Goal: Task Accomplishment & Management: Manage account settings

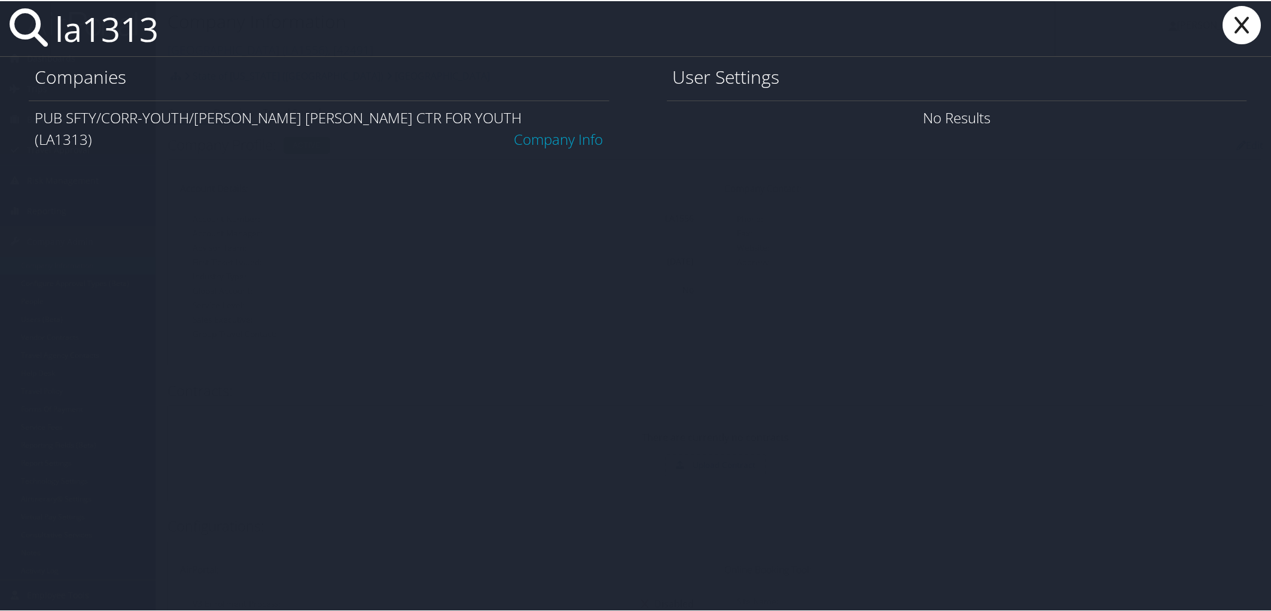
type input "la1313"
click at [559, 128] on link "Company Info" at bounding box center [558, 138] width 89 height 20
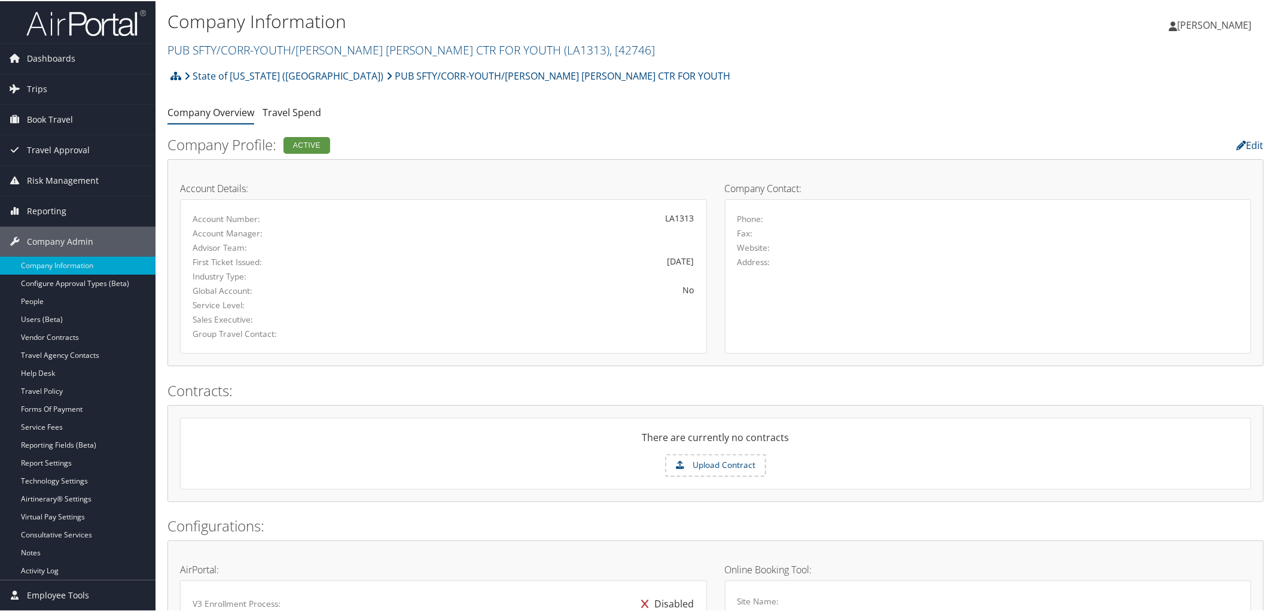
click at [604, 76] on div "State of [US_STATE] (SOLA) PUB SFTY/CORR-YOUTH/[PERSON_NAME] [PERSON_NAME] CTR …" at bounding box center [715, 79] width 1096 height 32
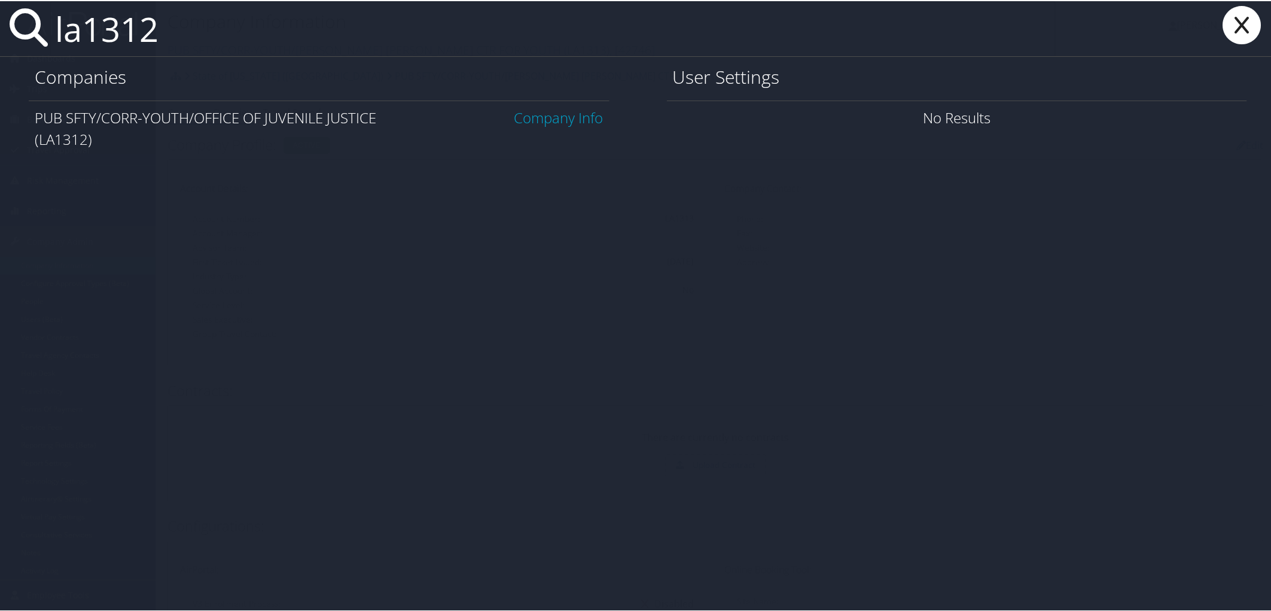
click at [205, 20] on input "la1312" at bounding box center [553, 27] width 1006 height 55
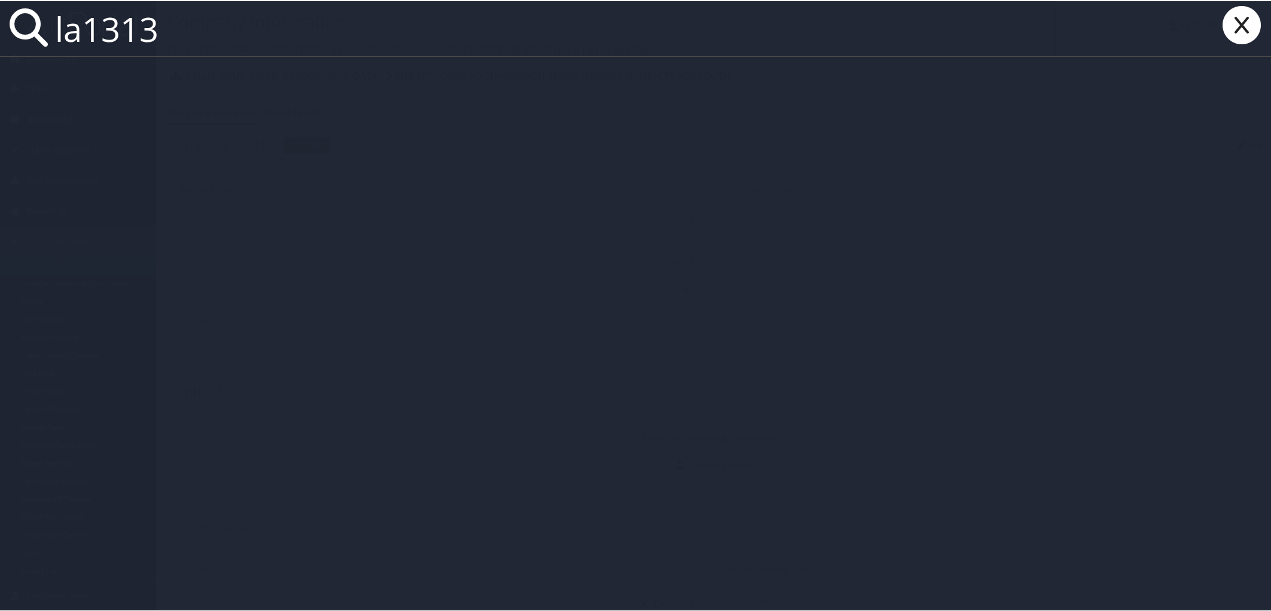
type input "la1313"
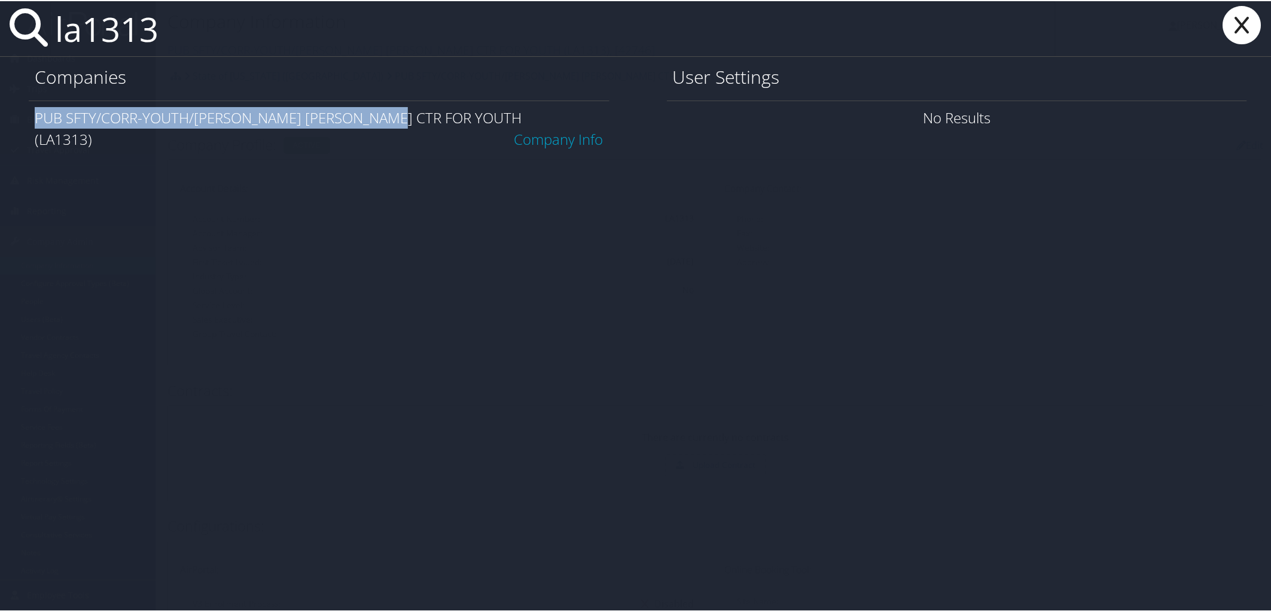
drag, startPoint x: 417, startPoint y: 117, endPoint x: 33, endPoint y: 115, distance: 384.0
click at [33, 115] on div "PUB SFTY/CORR-YOUTH/SWANSON CORR CTR FOR YOUTH Company Info (LA1313)" at bounding box center [319, 127] width 581 height 56
copy span "PUB SFTY/CORR-YOUTH/[PERSON_NAME] [PERSON_NAME] CTR FOR YOUTH"
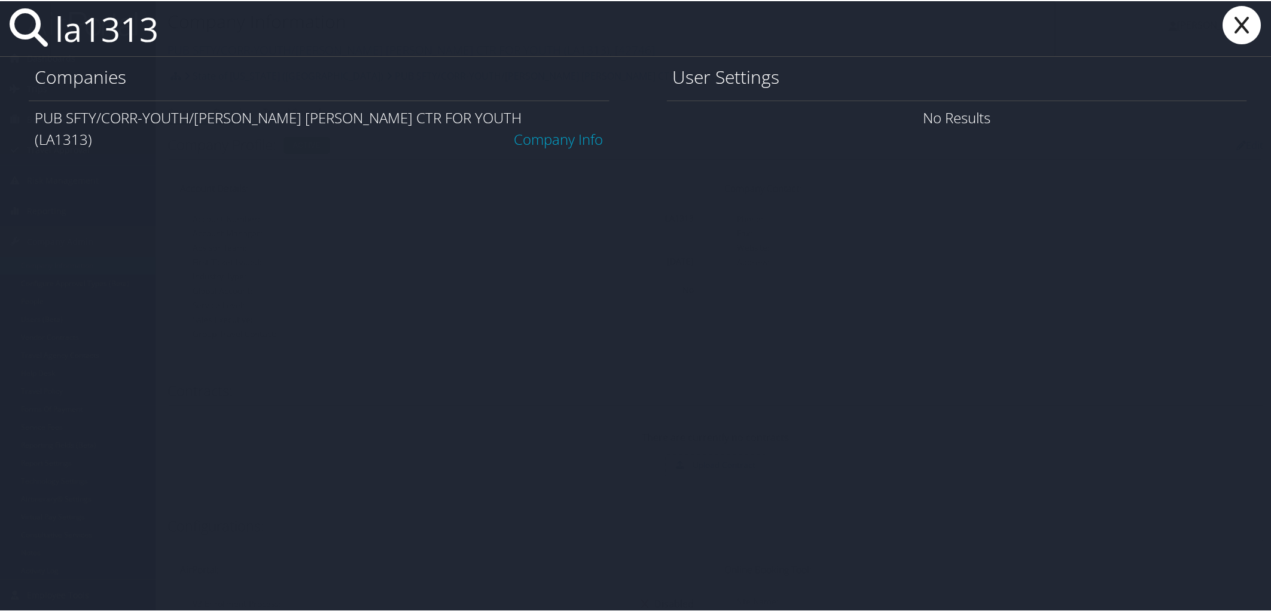
click at [523, 128] on link "Company Info" at bounding box center [558, 138] width 89 height 20
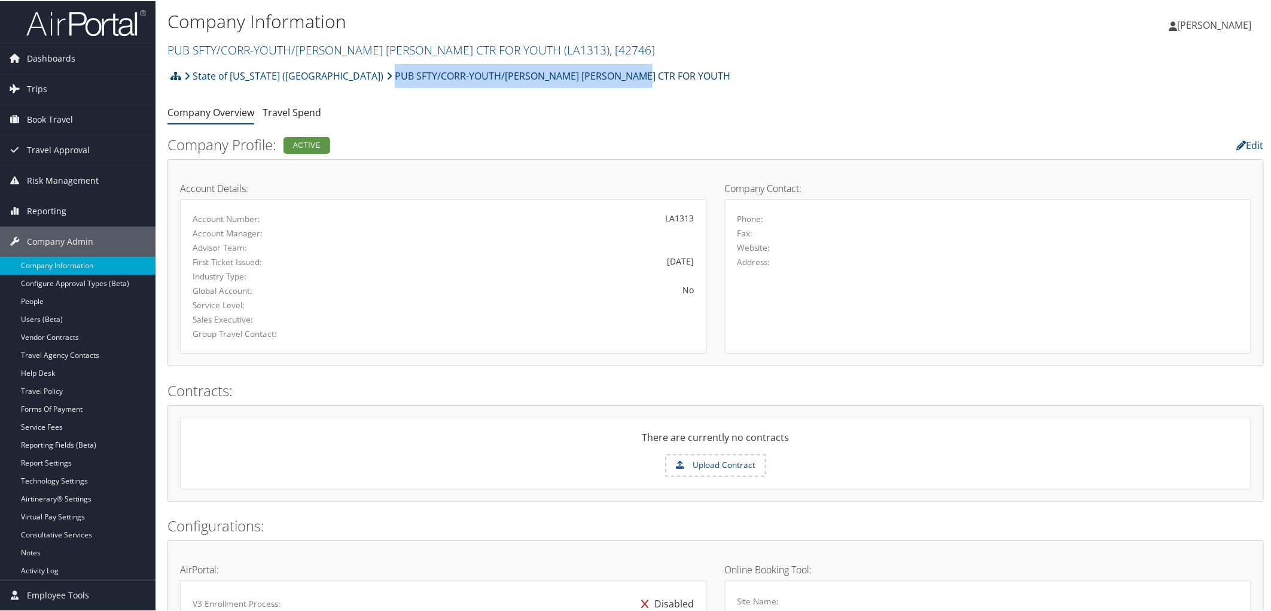
drag, startPoint x: 558, startPoint y: 80, endPoint x: 315, endPoint y: 71, distance: 243.0
click at [315, 71] on div "State of Louisiana (SOLA) PUB SFTY/CORR-YOUTH/SWANSON CORR CTR FOR YOUTH Accoun…" at bounding box center [715, 79] width 1096 height 32
copy link "PUB SFTY/CORR-YOUTH/[PERSON_NAME] [PERSON_NAME] CTR FOR YOUTH"
click at [628, 72] on div "State of Louisiana (SOLA) PUB SFTY/CORR-YOUTH/SWANSON CORR CTR FOR YOUTH Accoun…" at bounding box center [715, 79] width 1096 height 32
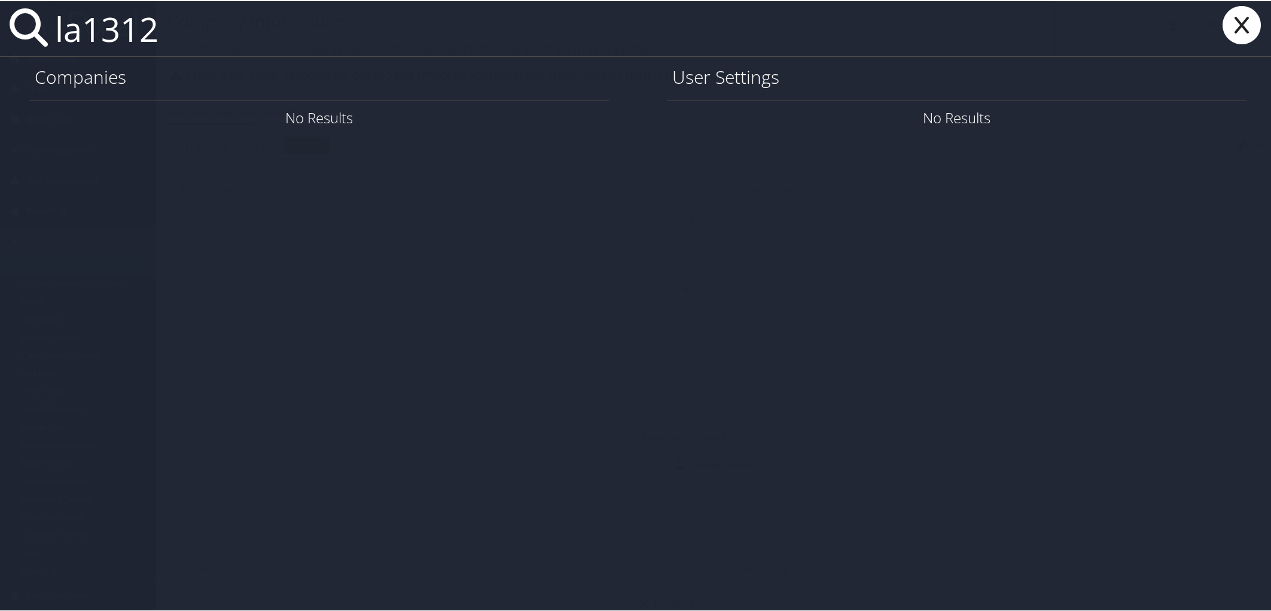
type input "la1312"
click at [554, 121] on link "Company Info" at bounding box center [558, 116] width 89 height 20
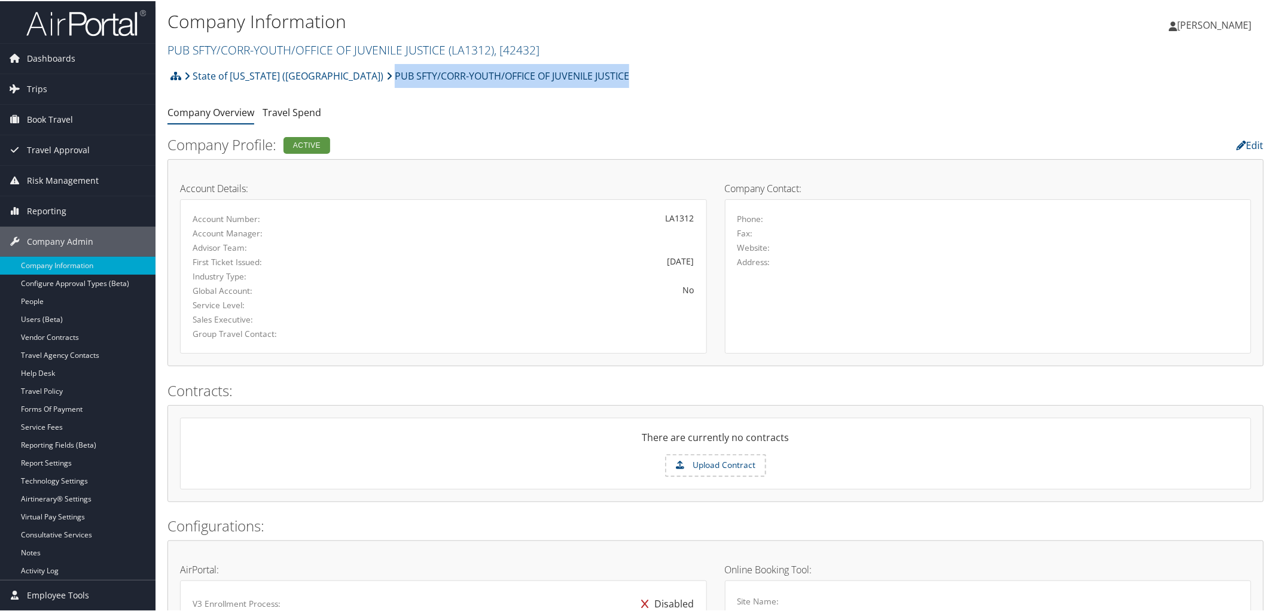
drag, startPoint x: 557, startPoint y: 75, endPoint x: 315, endPoint y: 79, distance: 241.7
click at [315, 79] on div "State of Louisiana (SOLA) PUB SFTY/CORR-YOUTH/OFFICE OF JUVENILE JUSTICE Accoun…" at bounding box center [715, 79] width 1096 height 32
copy link "PUB SFTY/CORR-YOUTH/OFFICE OF JUVENILE JUSTICE"
click at [662, 28] on h1 "Company Information" at bounding box center [532, 20] width 731 height 25
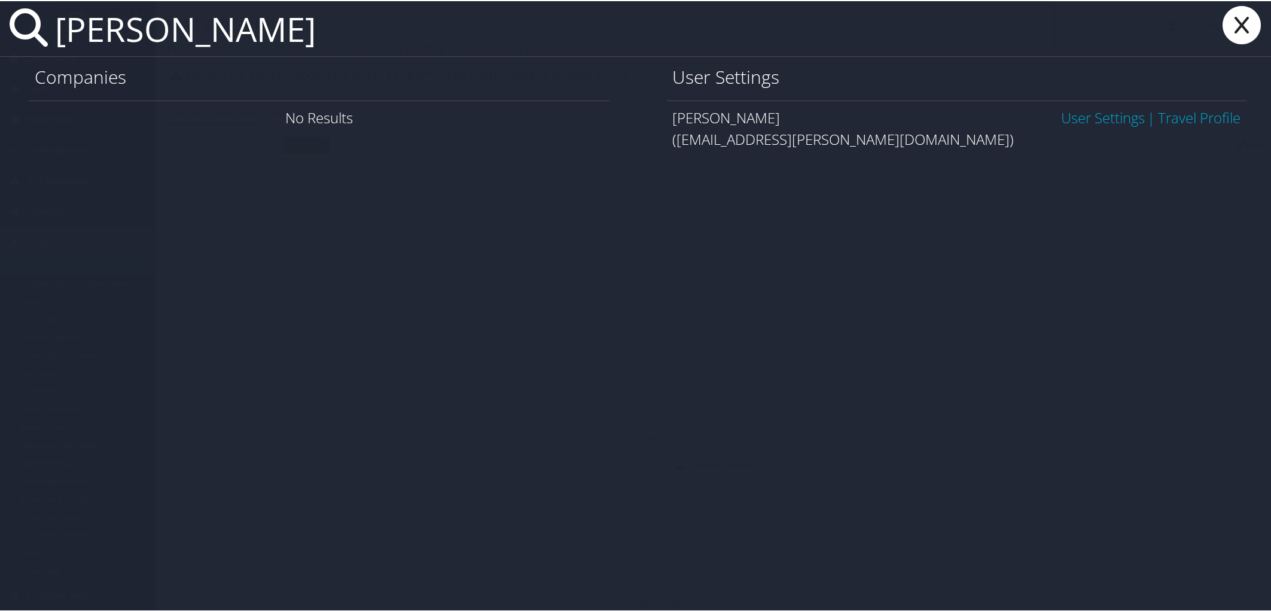
type input "cameran harrold"
click at [1095, 120] on link "User Settings" at bounding box center [1103, 116] width 84 height 20
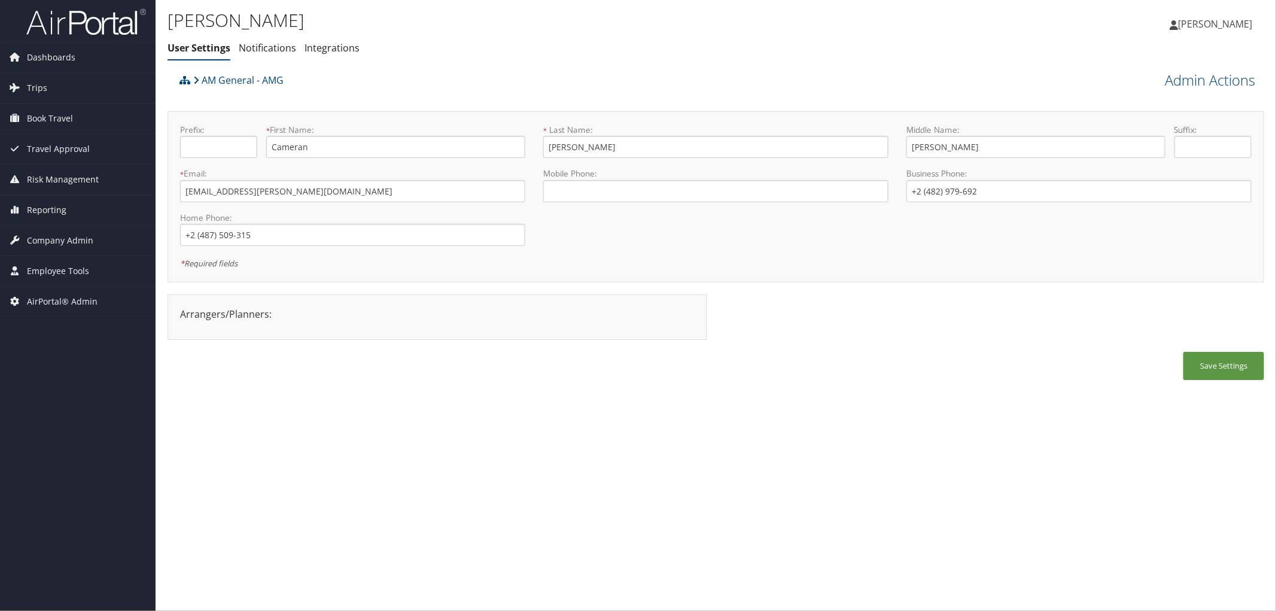
click at [914, 242] on div "Prefix: * First Name: Cameran This field is required * Last Name: Harrold This …" at bounding box center [715, 197] width 1089 height 146
click at [226, 77] on link "AM General - AMG" at bounding box center [238, 80] width 90 height 24
drag, startPoint x: 317, startPoint y: 26, endPoint x: 248, endPoint y: 26, distance: 68.8
click at [248, 26] on h1 "[PERSON_NAME]" at bounding box center [532, 20] width 731 height 25
copy h1 "Harrold"
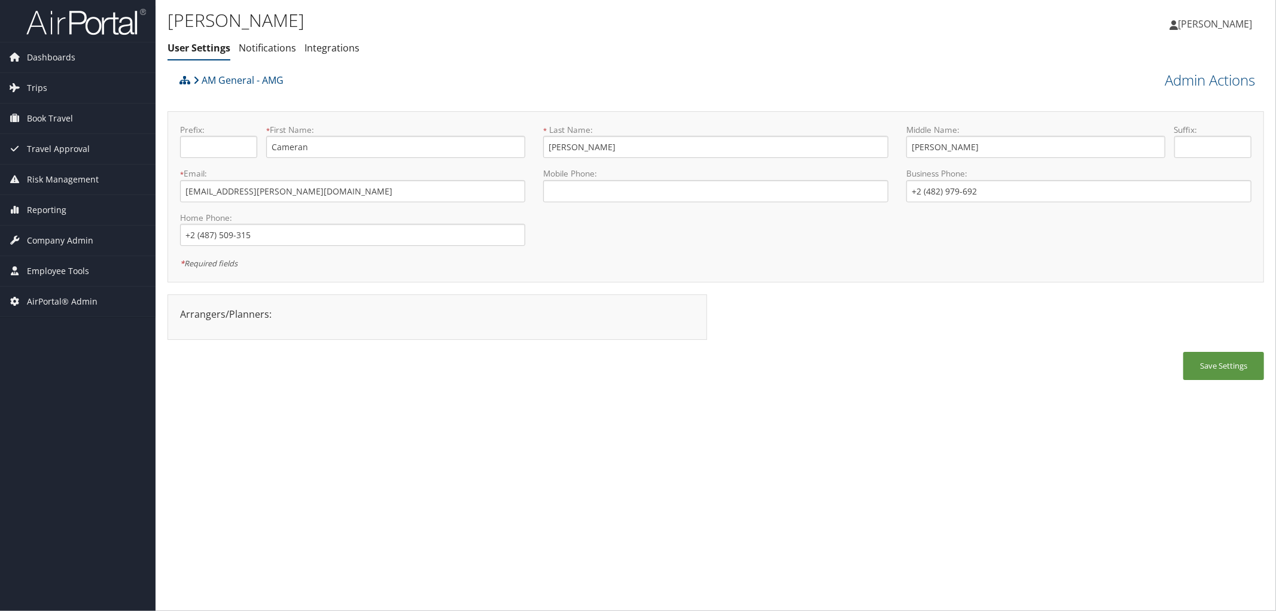
click at [230, 25] on h1 "[PERSON_NAME]" at bounding box center [532, 20] width 731 height 25
click at [238, 25] on h1 "[PERSON_NAME]" at bounding box center [532, 20] width 731 height 25
drag, startPoint x: 244, startPoint y: 20, endPoint x: 169, endPoint y: 25, distance: 75.5
click at [169, 25] on h1 "[PERSON_NAME]" at bounding box center [532, 20] width 731 height 25
copy h1 "Cameran"
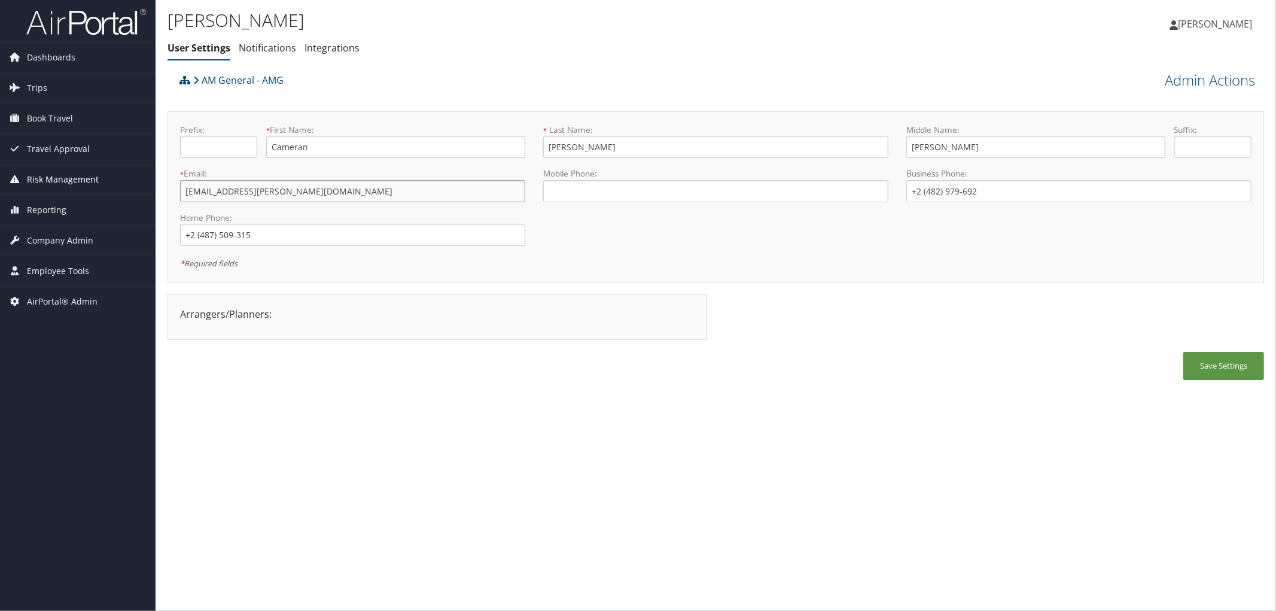
drag, startPoint x: 291, startPoint y: 196, endPoint x: 150, endPoint y: 187, distance: 140.8
click at [150, 187] on div "Dashboards AirPortal 360™ (Manager) AirPortal 360™ (Agent) My Travel Dashboard …" at bounding box center [638, 305] width 1276 height 611
drag, startPoint x: 290, startPoint y: 79, endPoint x: 203, endPoint y: 80, distance: 86.7
click at [202, 80] on div "AM General - AMG" at bounding box center [578, 84] width 805 height 32
copy link "AM General - AMG"
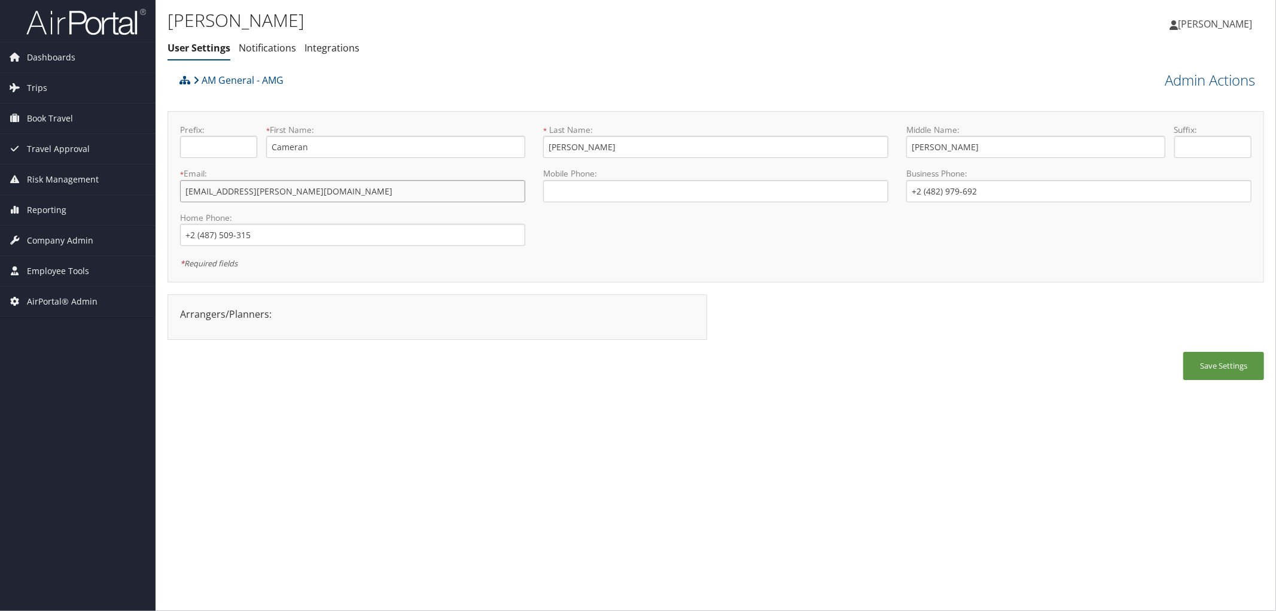
drag, startPoint x: 360, startPoint y: 196, endPoint x: 160, endPoint y: 199, distance: 200.4
click at [160, 199] on div "Cameran Harrold User Settings Notifications Integrations User Settings Notifica…" at bounding box center [716, 305] width 1120 height 611
click at [31, 90] on span "Trips" at bounding box center [37, 88] width 20 height 30
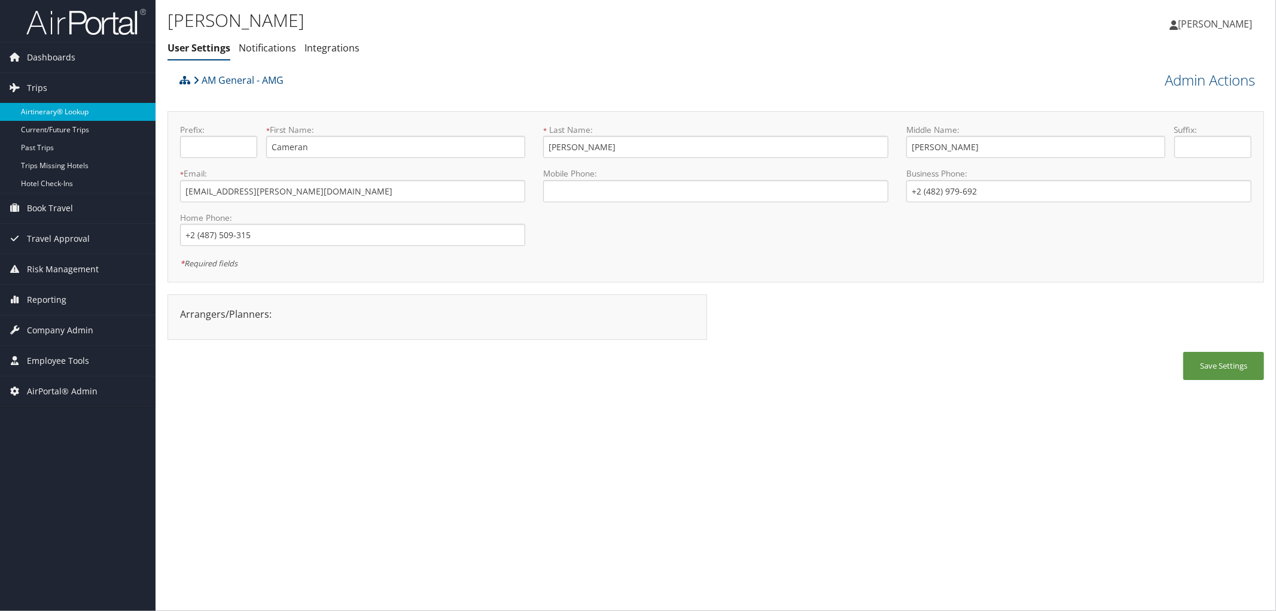
click at [35, 110] on link "Airtinerary® Lookup" at bounding box center [78, 112] width 156 height 18
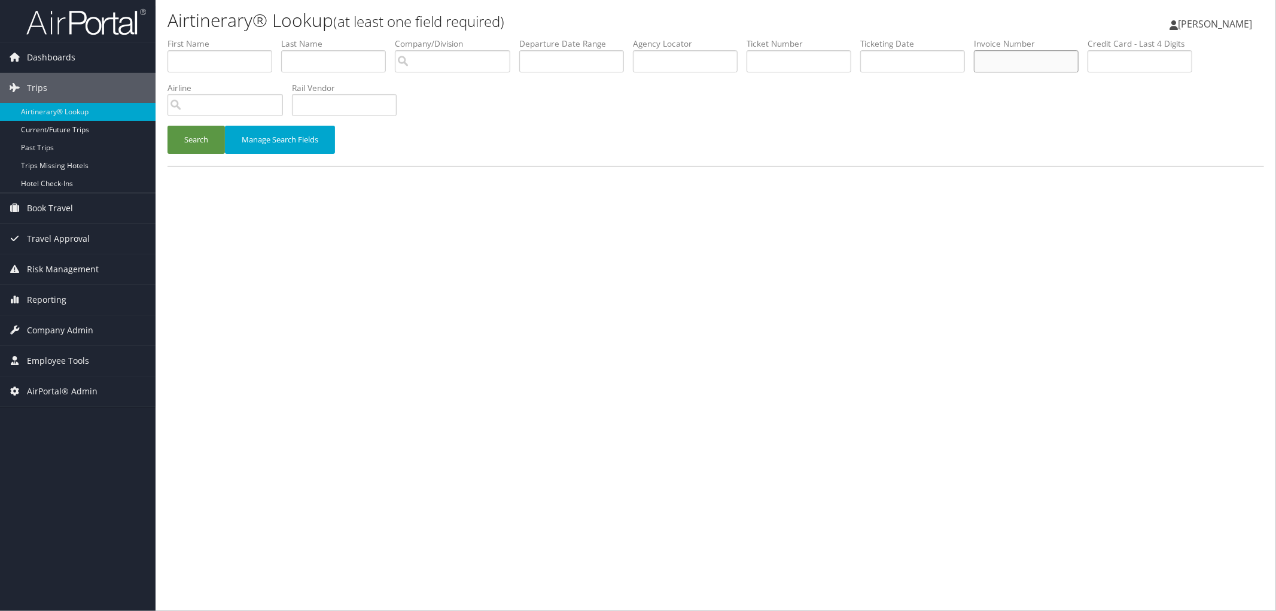
click at [1041, 62] on input "text" at bounding box center [1026, 61] width 105 height 22
type input "000010161"
click at [167, 126] on button "Search" at bounding box center [195, 140] width 57 height 28
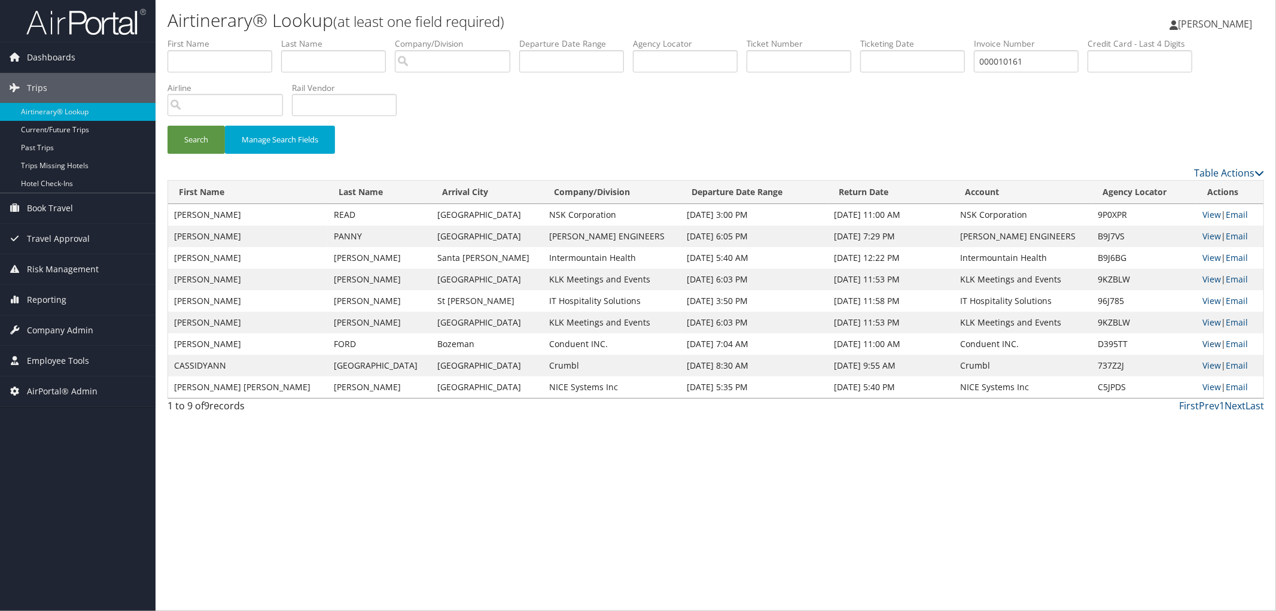
click at [1205, 344] on link "View" at bounding box center [1211, 343] width 19 height 11
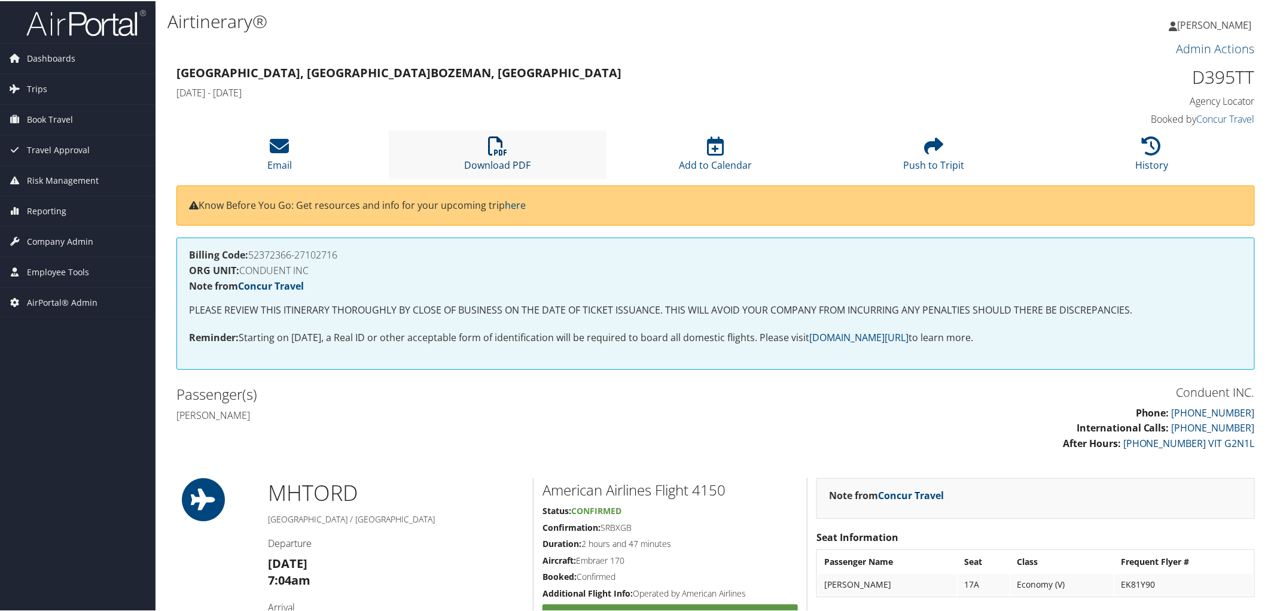
click at [500, 152] on icon at bounding box center [497, 144] width 19 height 19
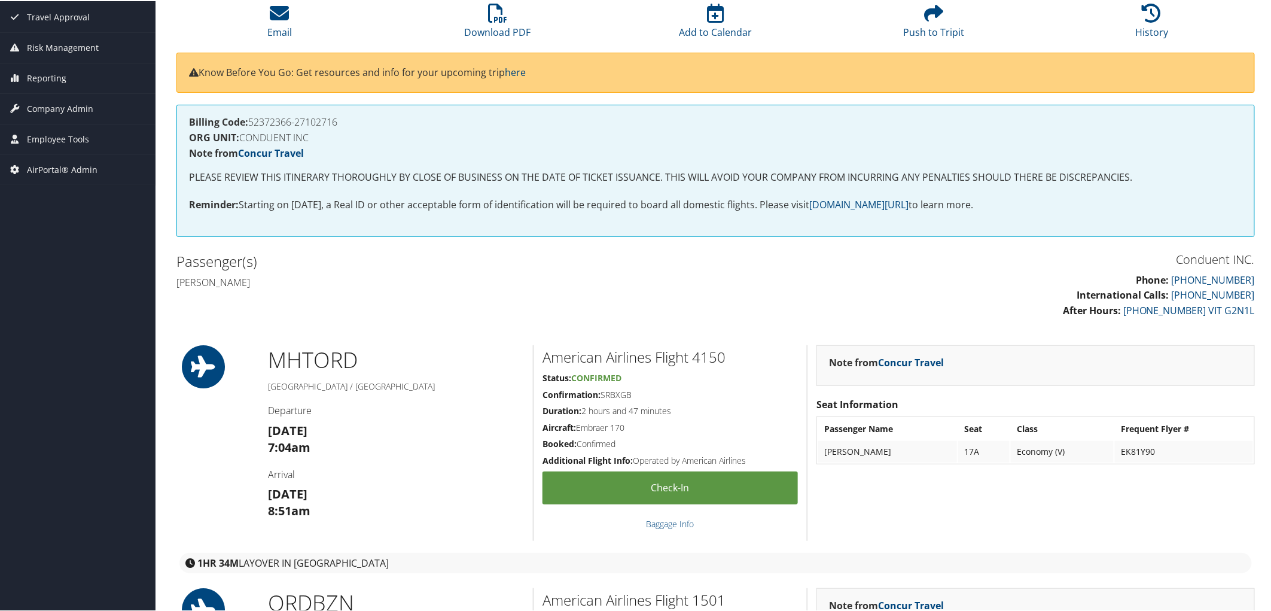
scroll to position [1223, 0]
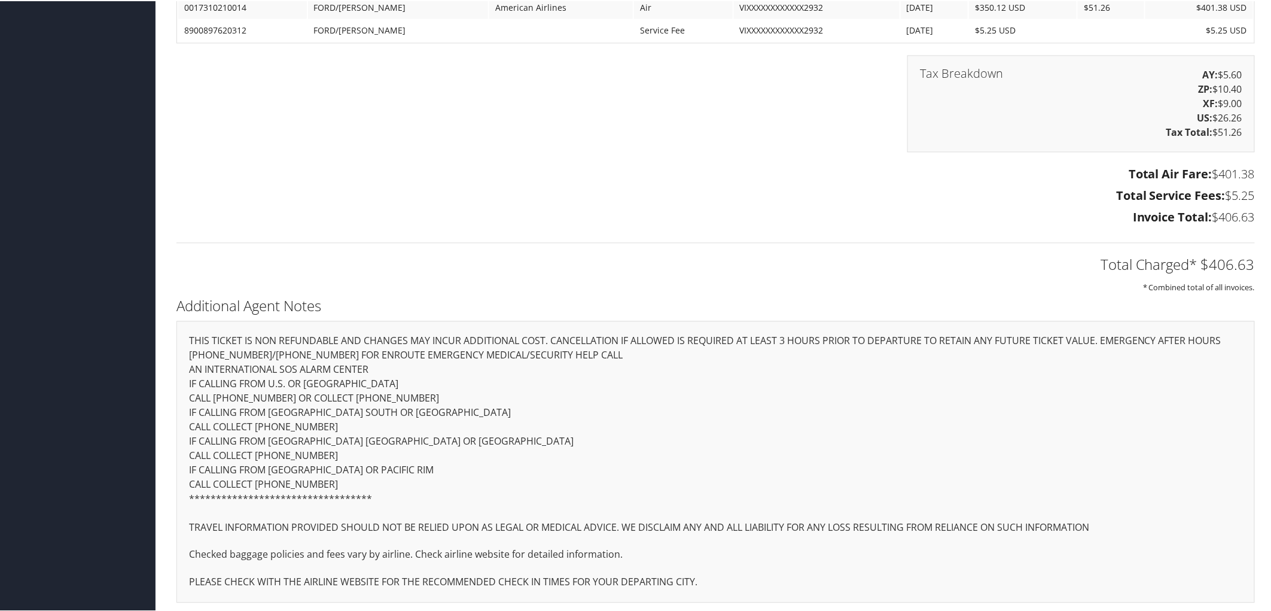
drag, startPoint x: 520, startPoint y: 145, endPoint x: 896, endPoint y: 452, distance: 485.1
click at [896, 452] on div "**********" at bounding box center [715, 460] width 1079 height 282
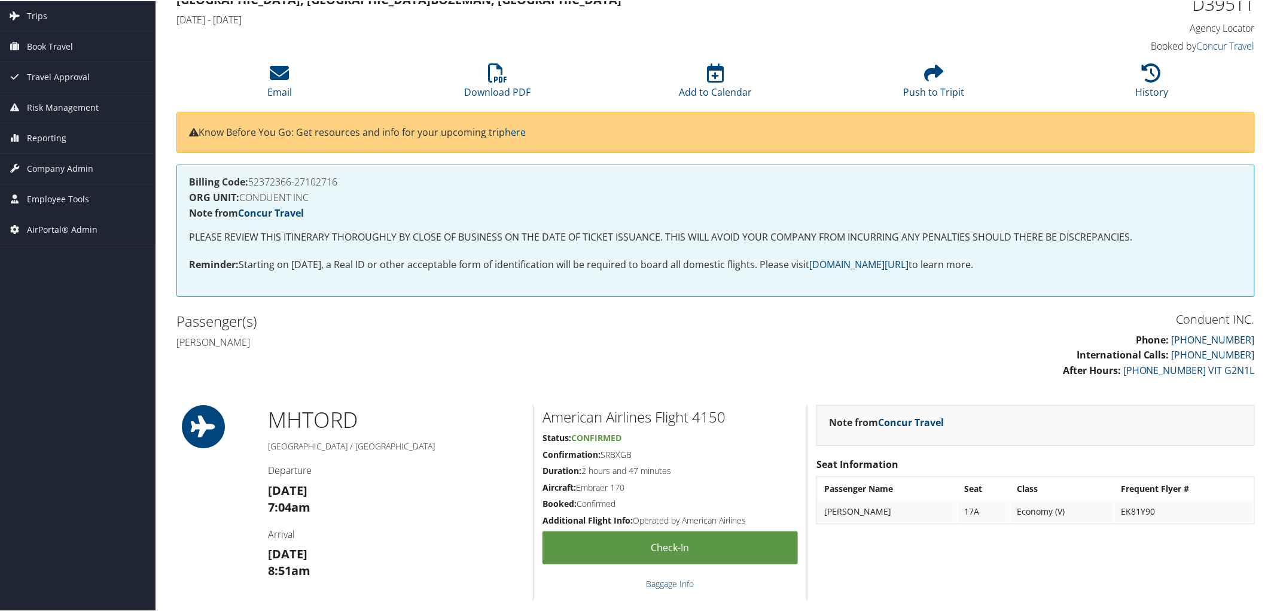
scroll to position [0, 0]
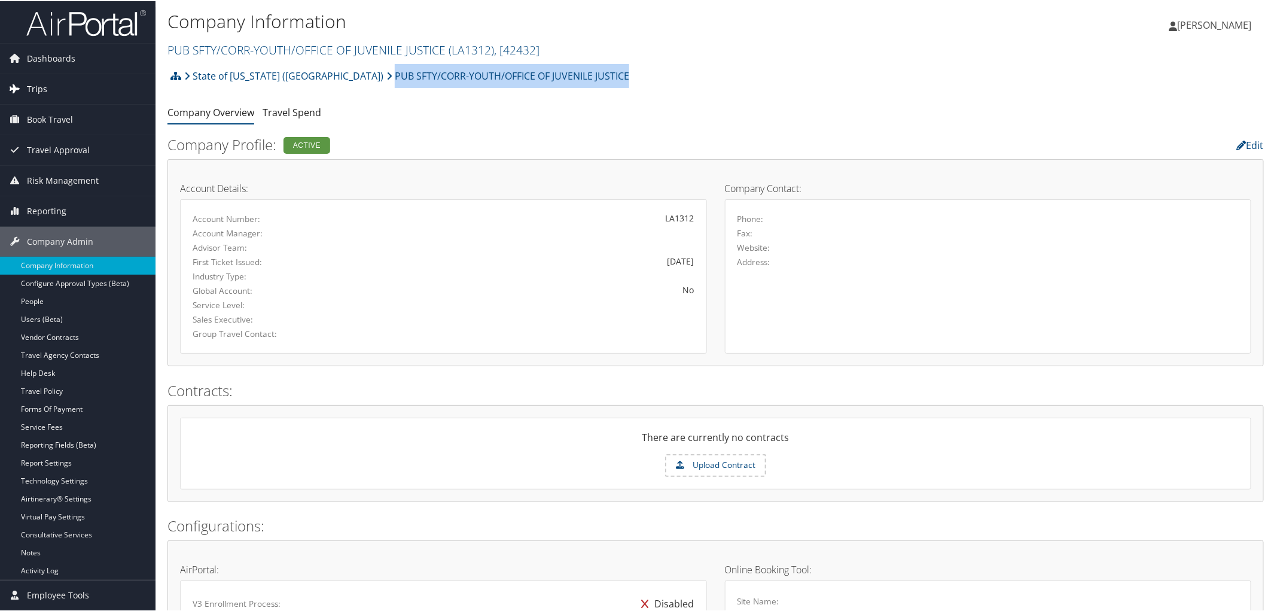
click at [32, 84] on span "Trips" at bounding box center [37, 88] width 20 height 30
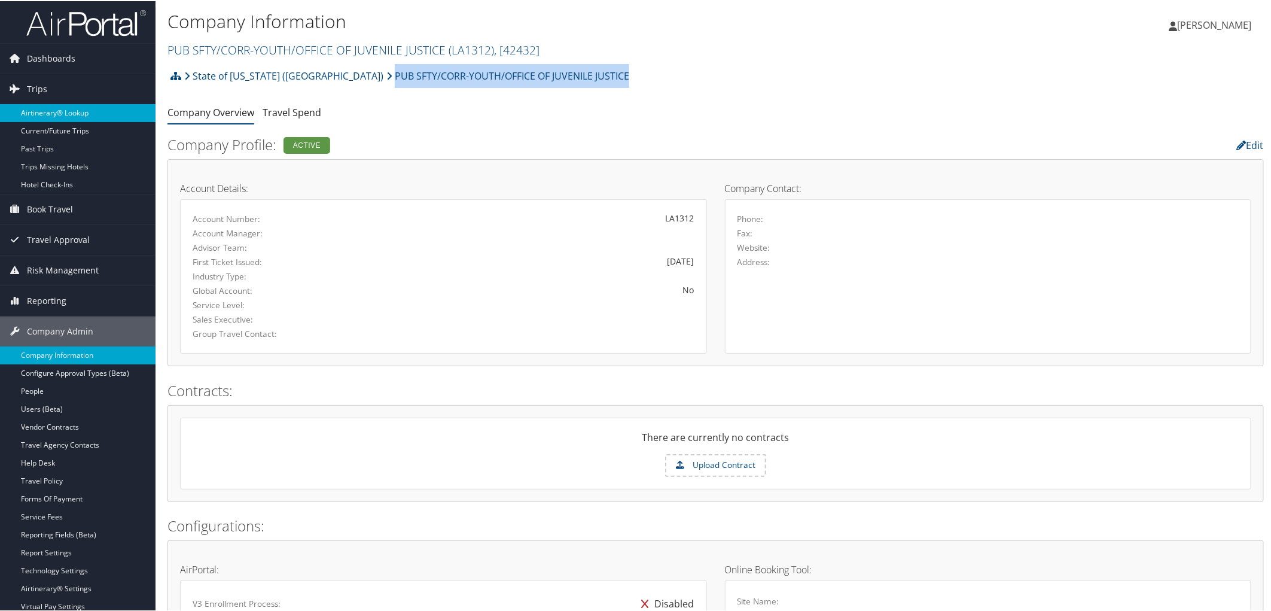
click at [40, 106] on link "Airtinerary® Lookup" at bounding box center [78, 112] width 156 height 18
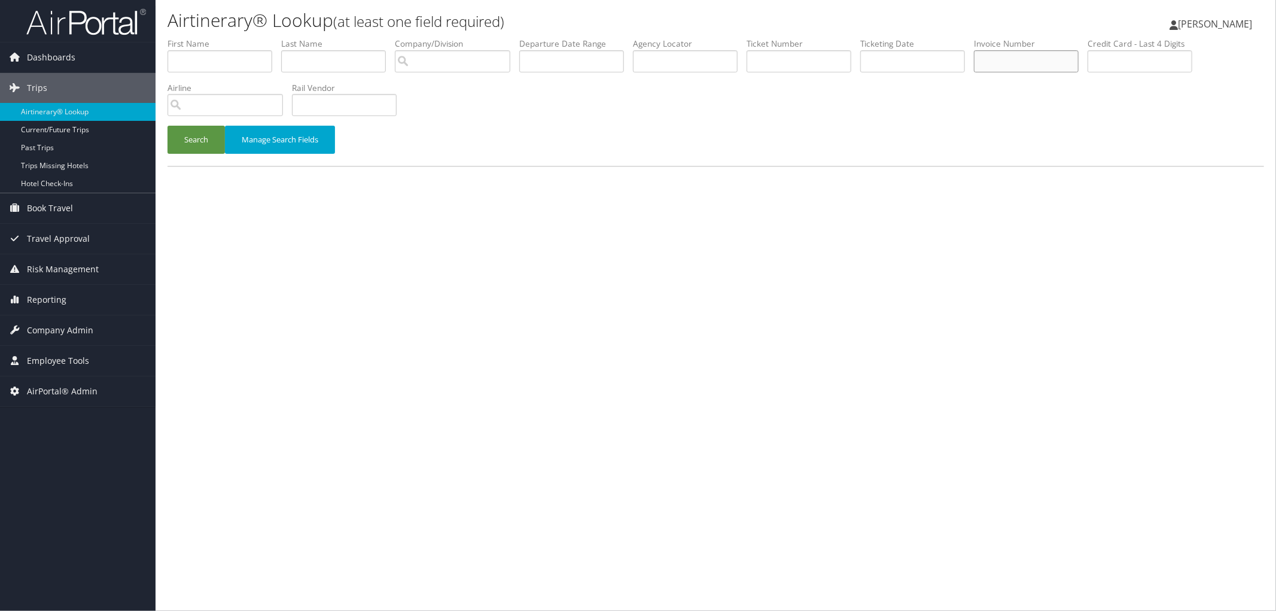
click at [1033, 65] on input "text" at bounding box center [1026, 61] width 105 height 22
type input "000018050"
click at [167, 126] on button "Search" at bounding box center [195, 140] width 57 height 28
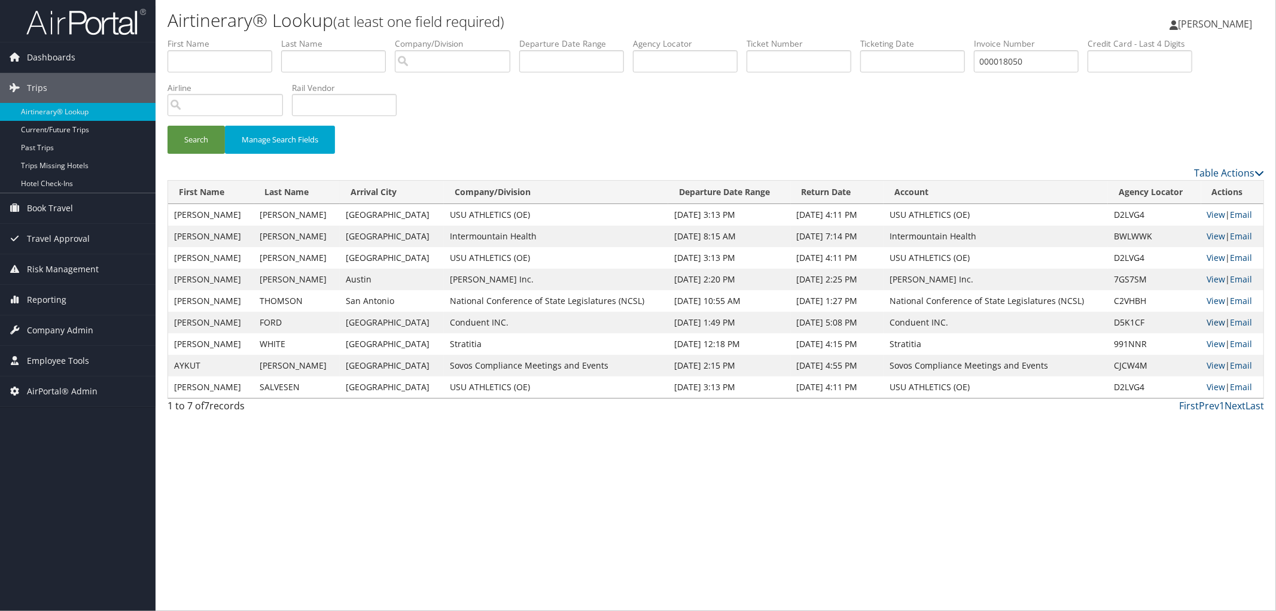
click at [1208, 320] on link "View" at bounding box center [1216, 321] width 19 height 11
click at [462, 145] on div "Search Manage Search Fields" at bounding box center [716, 146] width 1114 height 40
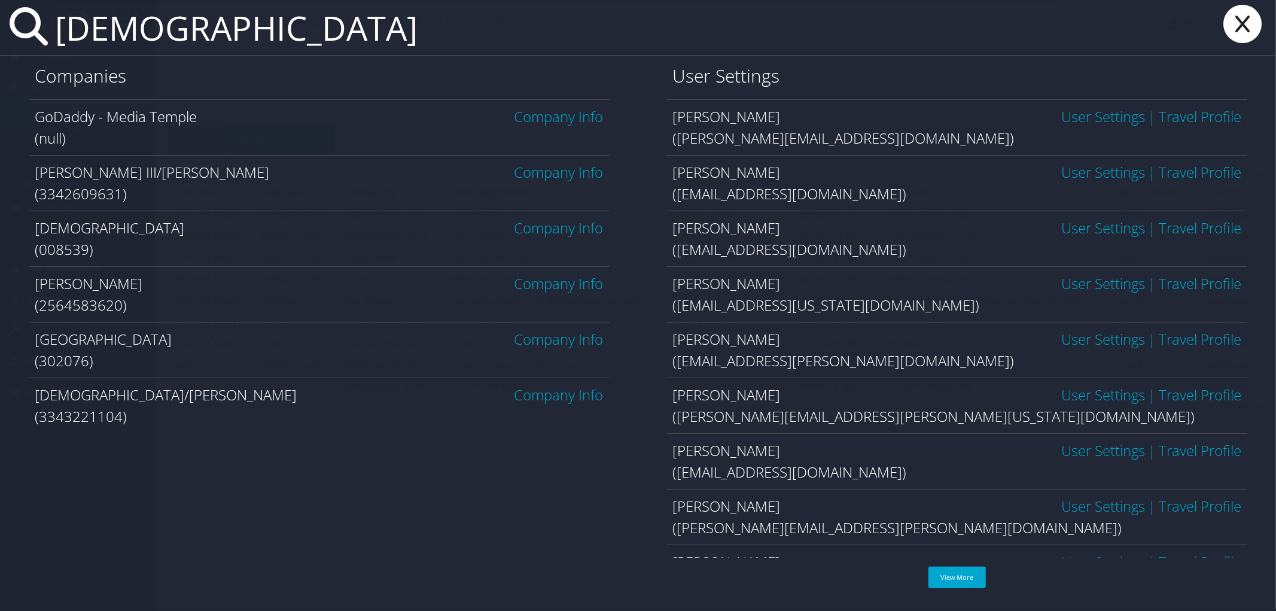
type input "temple"
click at [528, 336] on link "Company Info" at bounding box center [558, 339] width 89 height 20
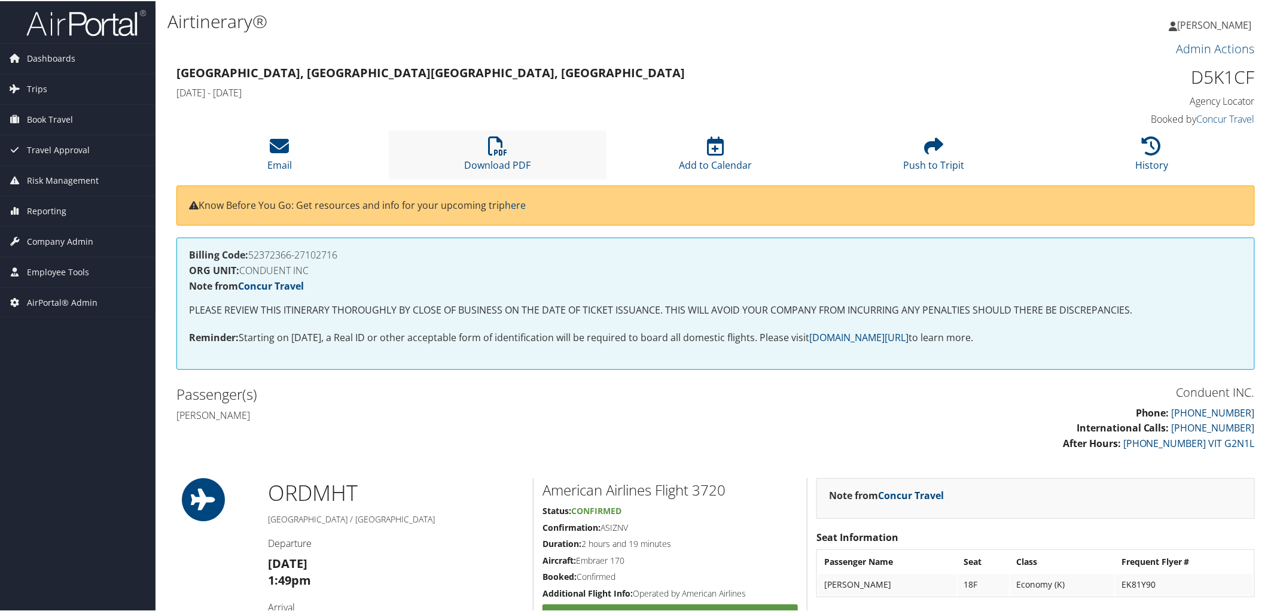
click at [486, 152] on li "Download PDF" at bounding box center [498, 153] width 218 height 48
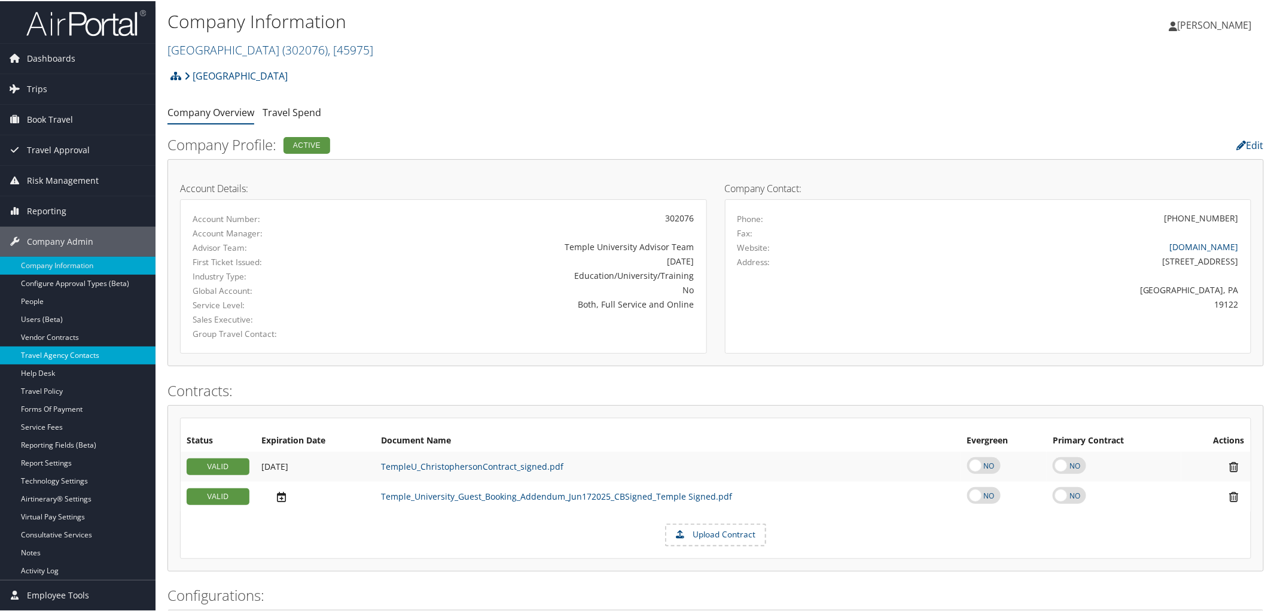
click at [80, 349] on link "Travel Agency Contacts" at bounding box center [78, 354] width 156 height 18
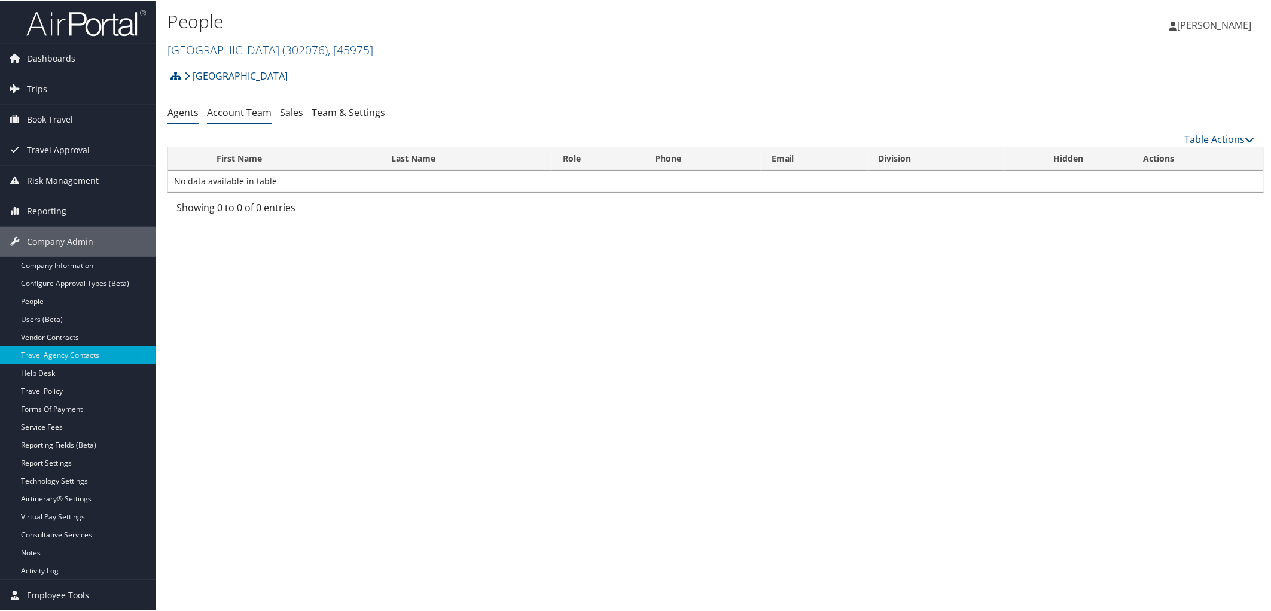
click at [246, 109] on link "Account Team" at bounding box center [239, 111] width 65 height 13
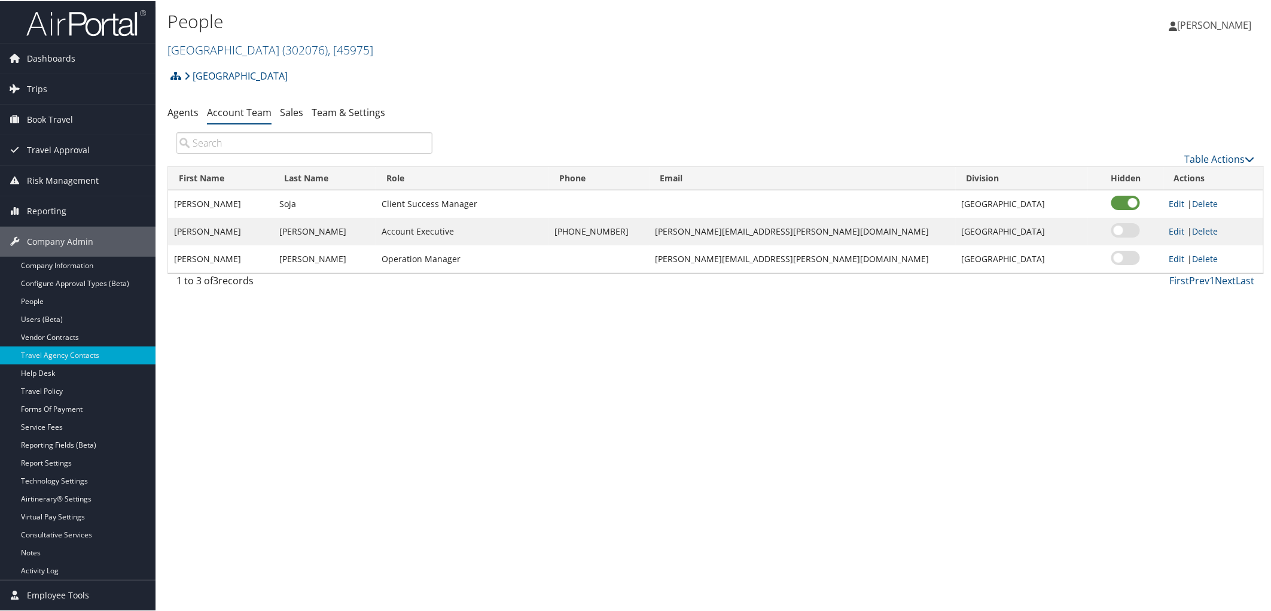
click at [458, 54] on h2 "Temple University ( 302076 ) , [ 45975 ]" at bounding box center [532, 48] width 731 height 20
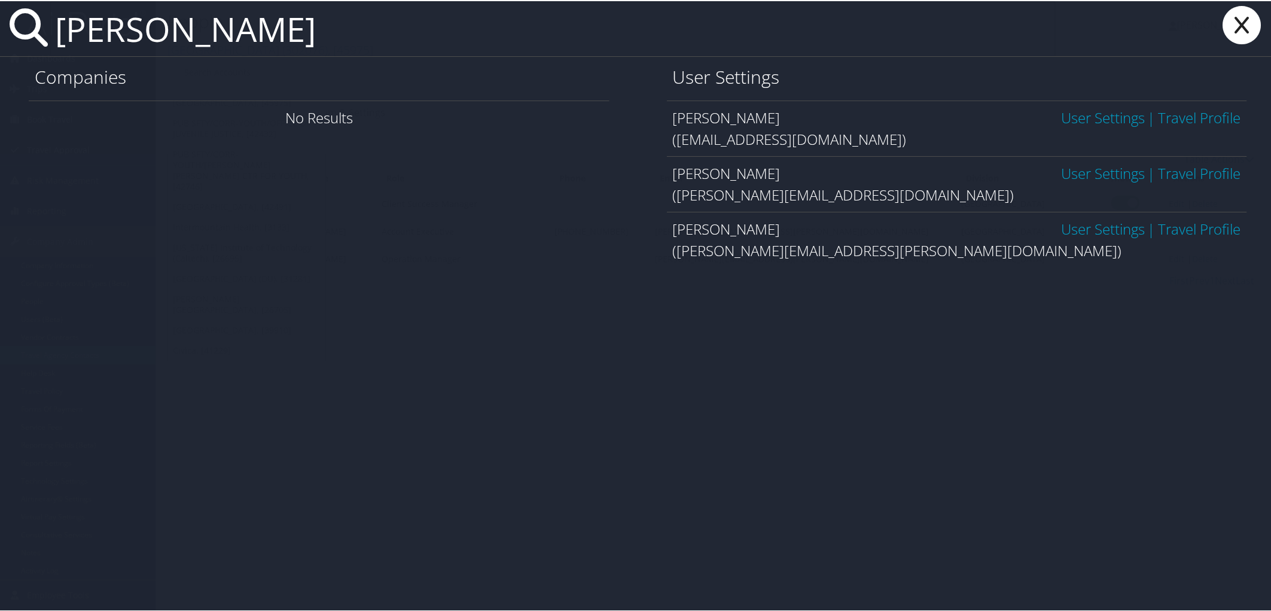
type input "charmaine jones"
click at [1083, 171] on link "User Settings" at bounding box center [1103, 172] width 84 height 20
click at [1104, 228] on link "User Settings" at bounding box center [1103, 228] width 84 height 20
click at [1092, 172] on link "User Settings" at bounding box center [1103, 172] width 84 height 20
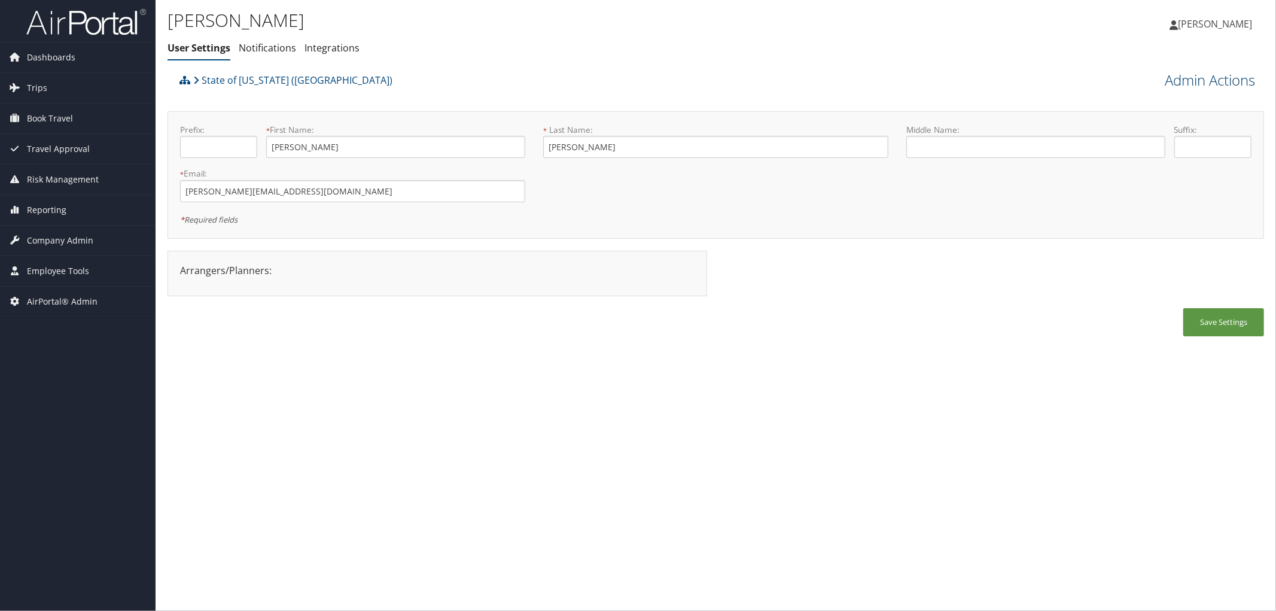
click at [1184, 75] on link "Admin Actions" at bounding box center [1210, 80] width 90 height 20
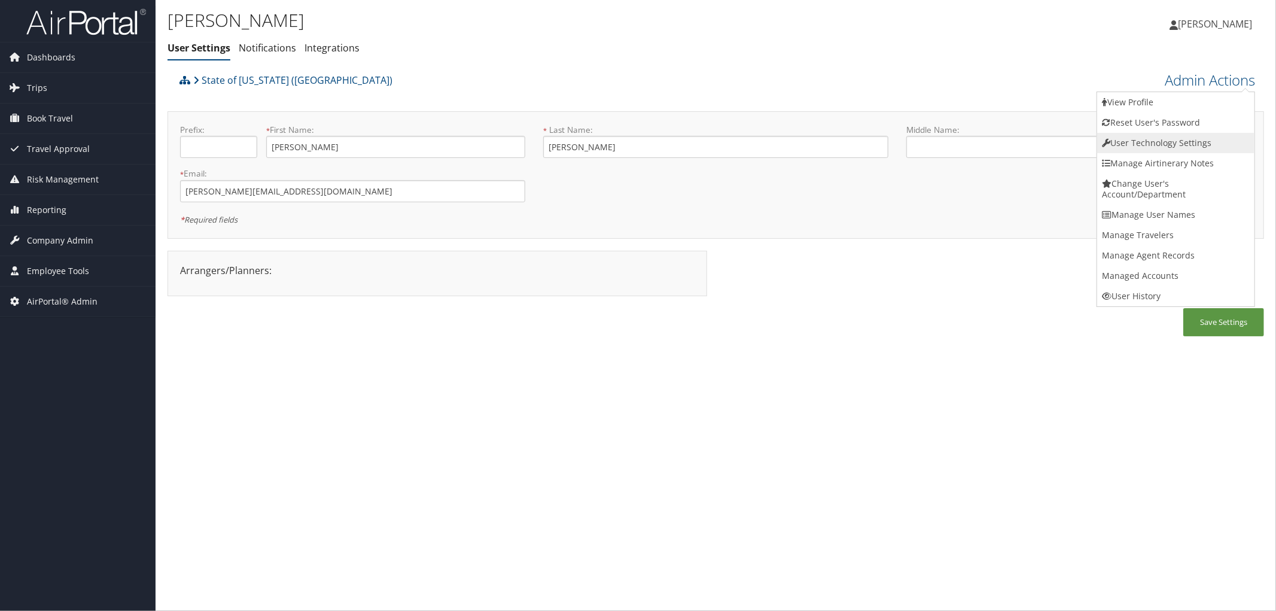
click at [1169, 148] on link "User Technology Settings" at bounding box center [1175, 143] width 157 height 20
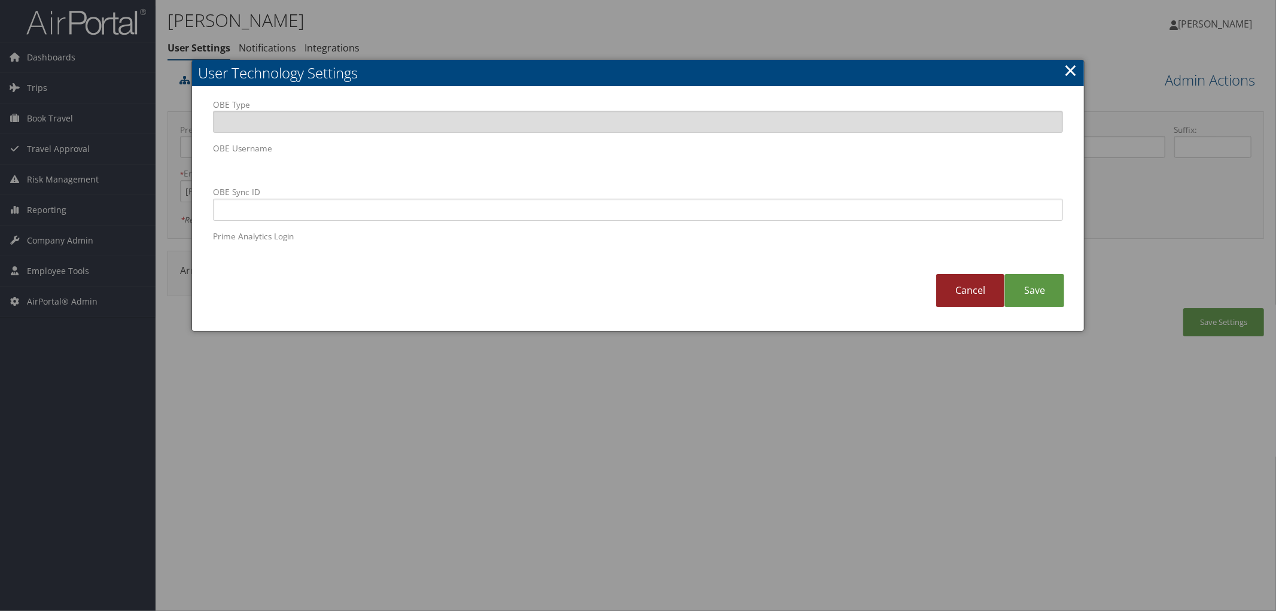
click at [981, 289] on link "Cancel" at bounding box center [970, 290] width 68 height 33
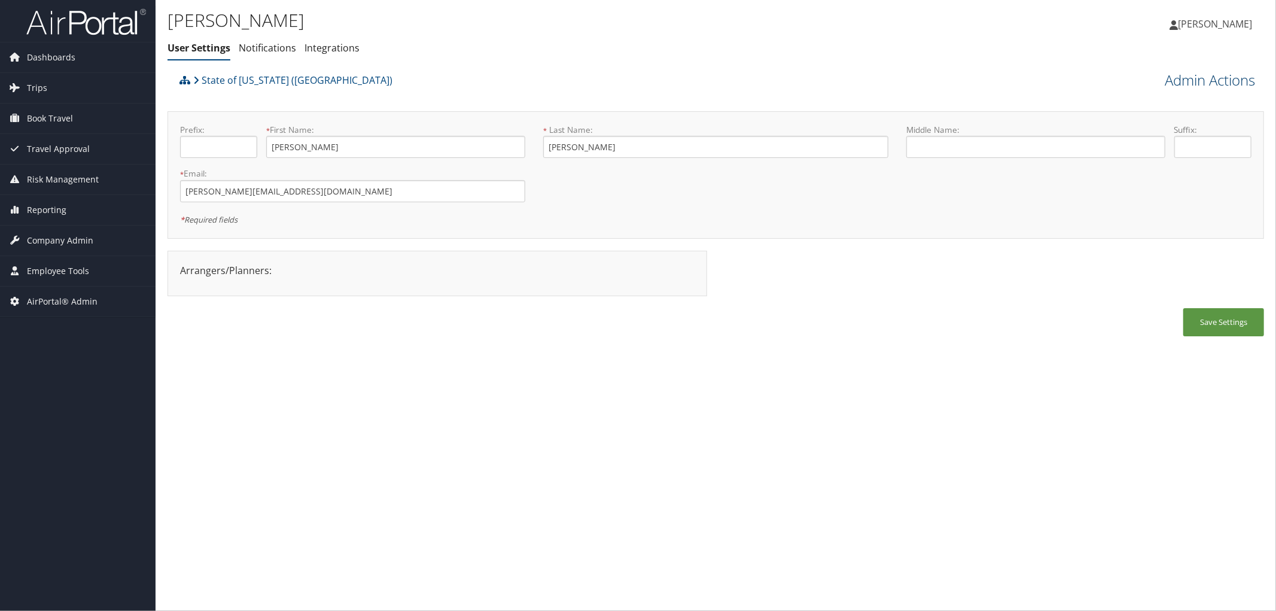
click at [1199, 78] on link "Admin Actions" at bounding box center [1210, 80] width 90 height 20
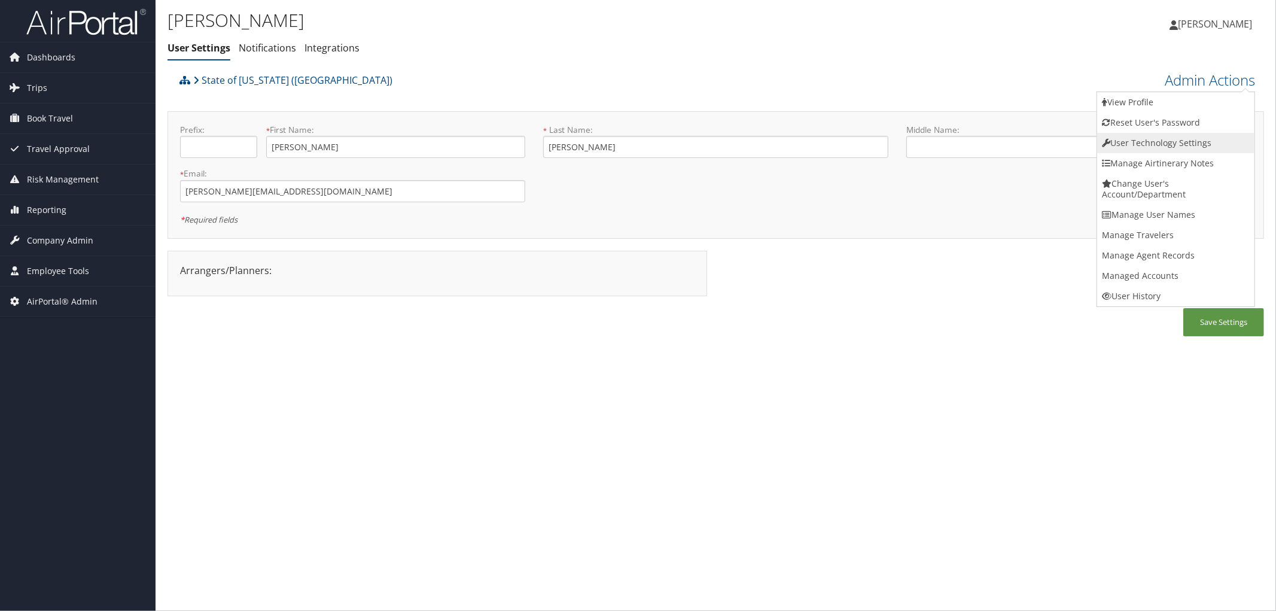
click at [1139, 145] on link "User Technology Settings" at bounding box center [1175, 143] width 157 height 20
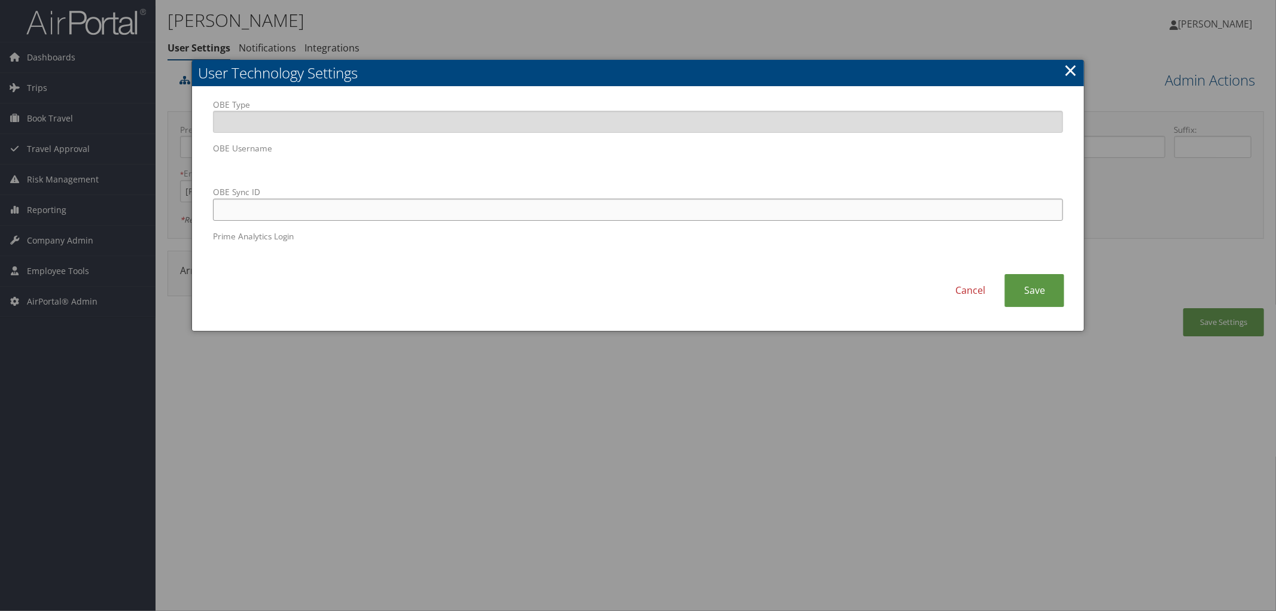
click at [261, 214] on input "OBE Sync ID" at bounding box center [638, 210] width 850 height 22
paste input "charmaine.jones3@la.gov"
type input "charmaine.jones3@la.gov"
click at [1038, 298] on link "Save" at bounding box center [1034, 290] width 60 height 33
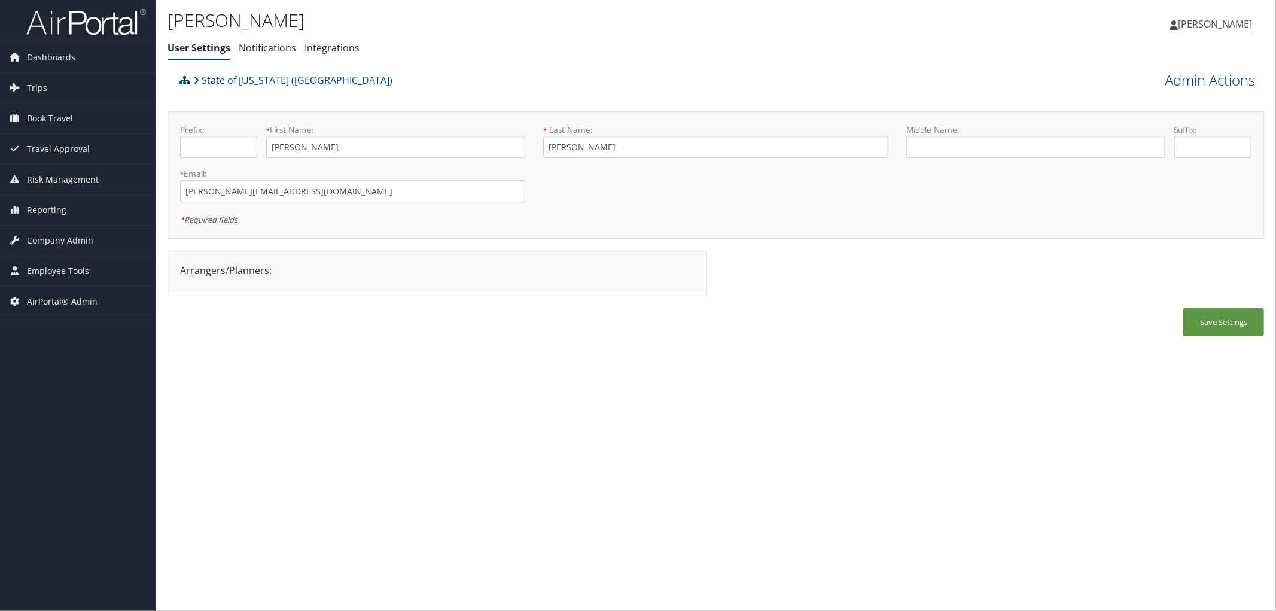
click at [1217, 80] on link "Admin Actions" at bounding box center [1210, 80] width 90 height 20
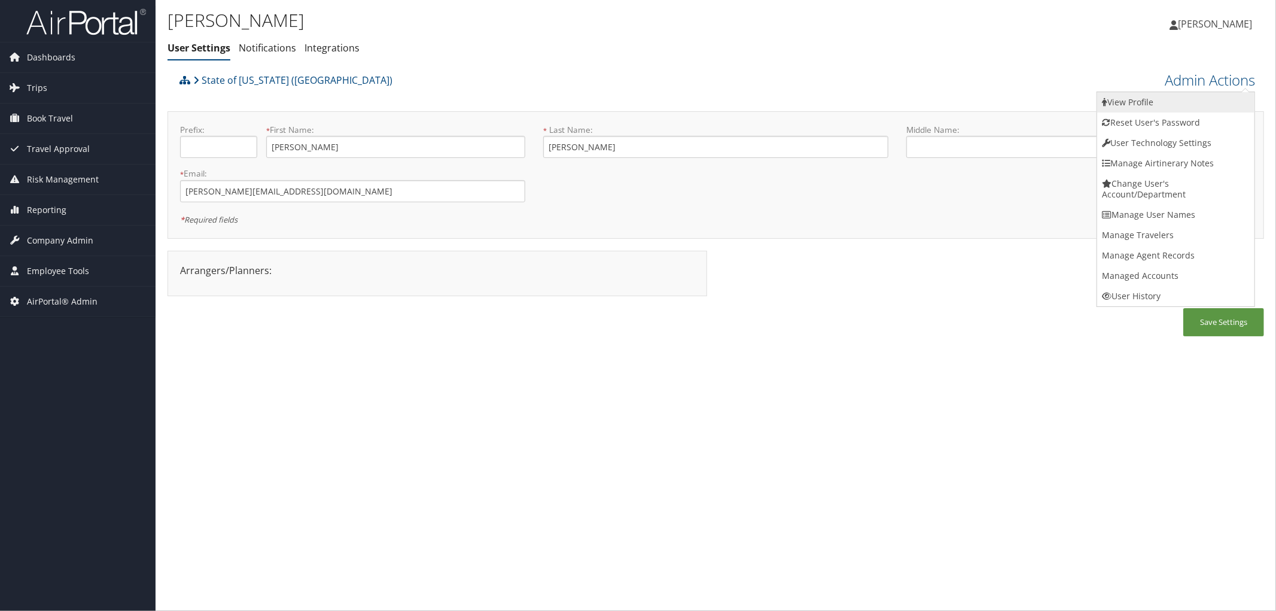
click at [1152, 105] on link "View Profile" at bounding box center [1175, 102] width 157 height 20
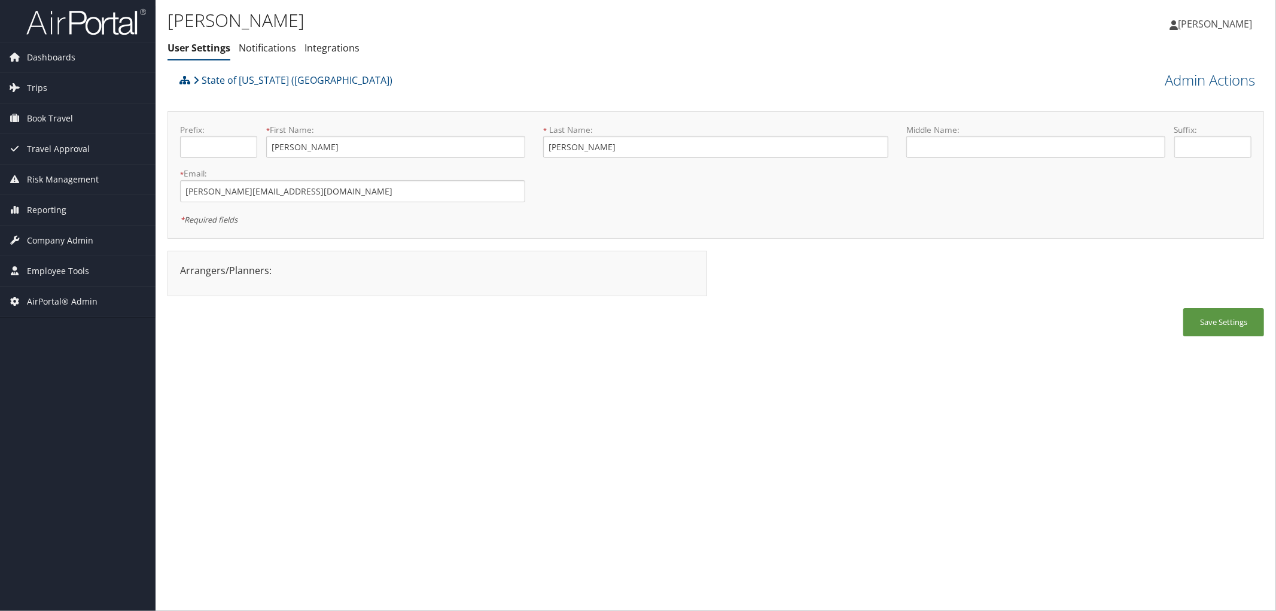
click at [385, 67] on div "Charmaine Jones User Settings Notifications Integrations User Settings Notifica…" at bounding box center [532, 37] width 731 height 62
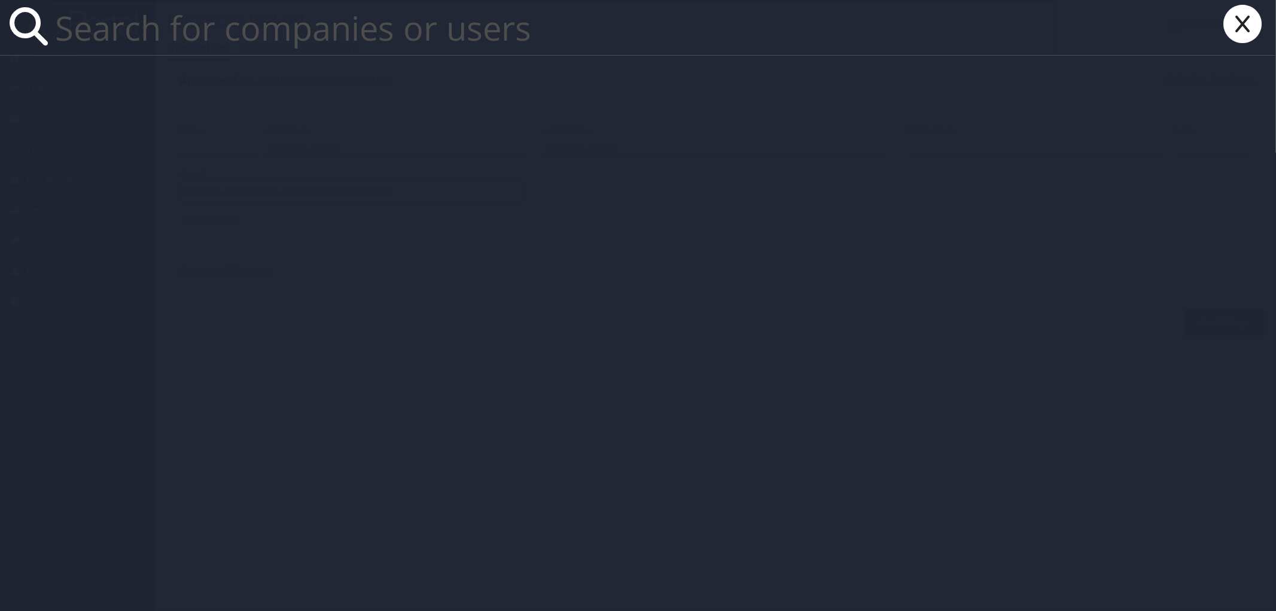
paste input "DAVID.BISHOP@CHEROKEE-FEDERAL.COM"
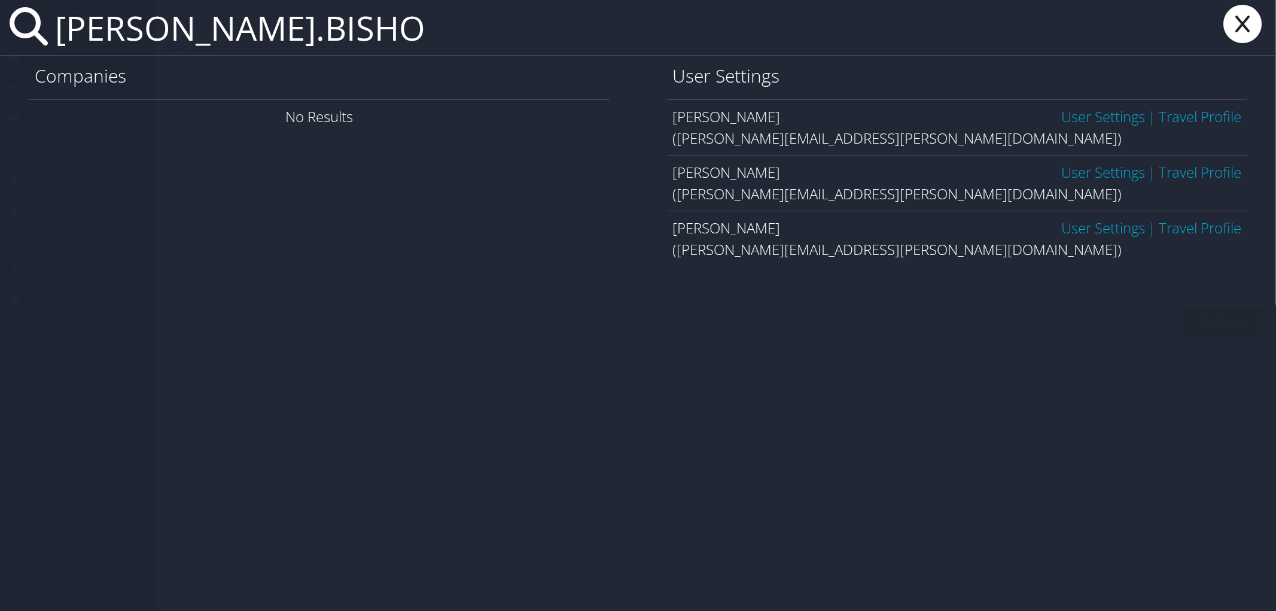
type input "DAVID.BISHO"
drag, startPoint x: 1230, startPoint y: 22, endPoint x: 1219, endPoint y: 31, distance: 14.5
click at [1230, 22] on icon at bounding box center [1243, 24] width 48 height 38
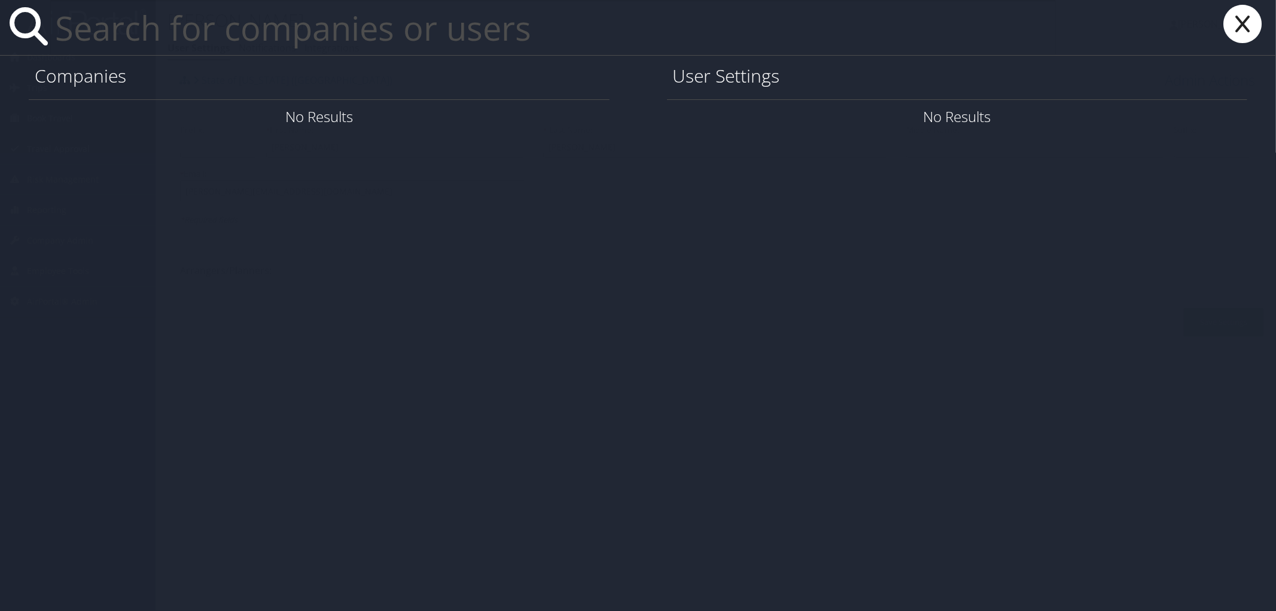
paste input "Kevin Mitchell"
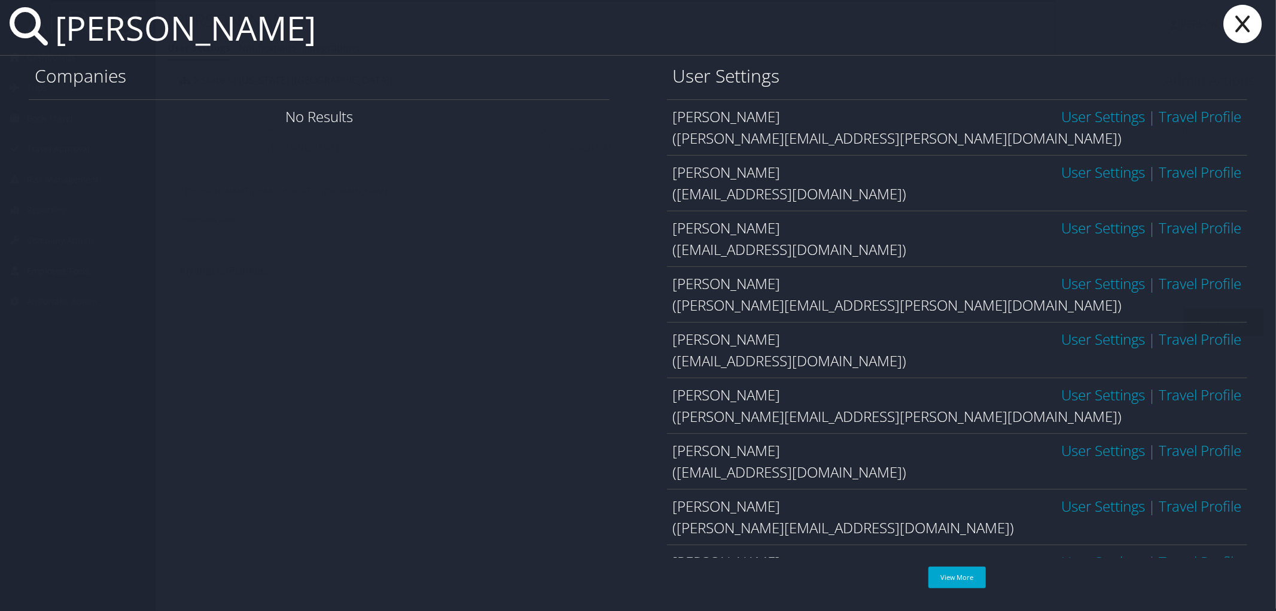
type input "Kevin Mitchell"
drag, startPoint x: 1245, startPoint y: 18, endPoint x: 1239, endPoint y: 19, distance: 6.6
click at [1245, 18] on icon at bounding box center [1243, 24] width 48 height 38
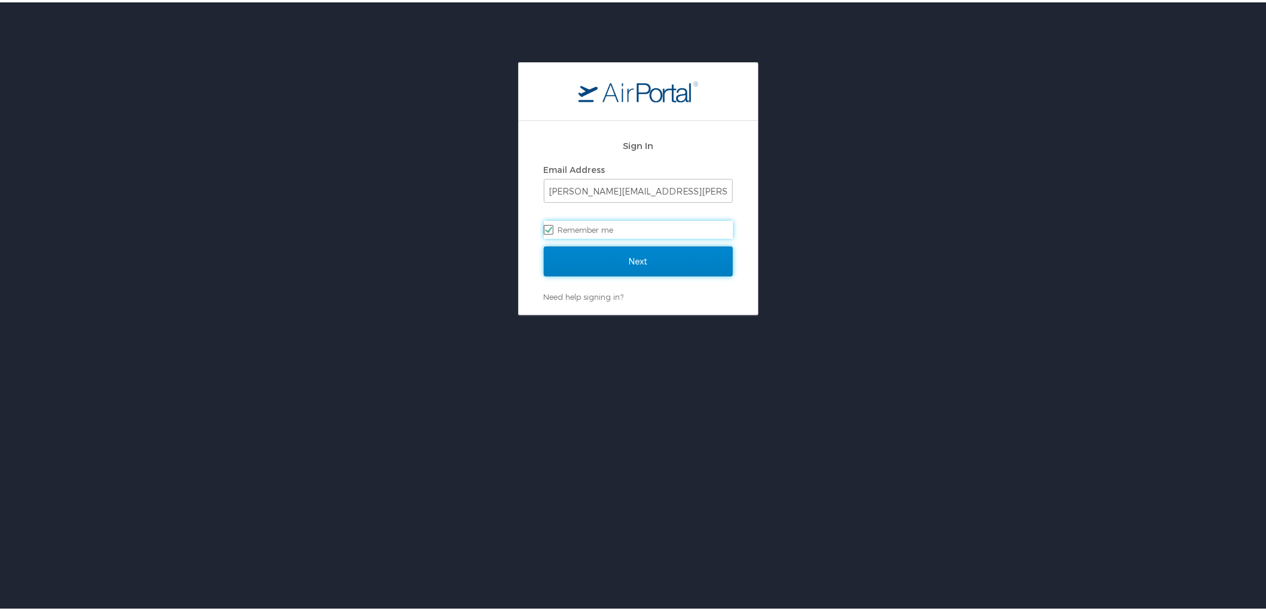
click at [578, 267] on input "Next" at bounding box center [638, 259] width 189 height 30
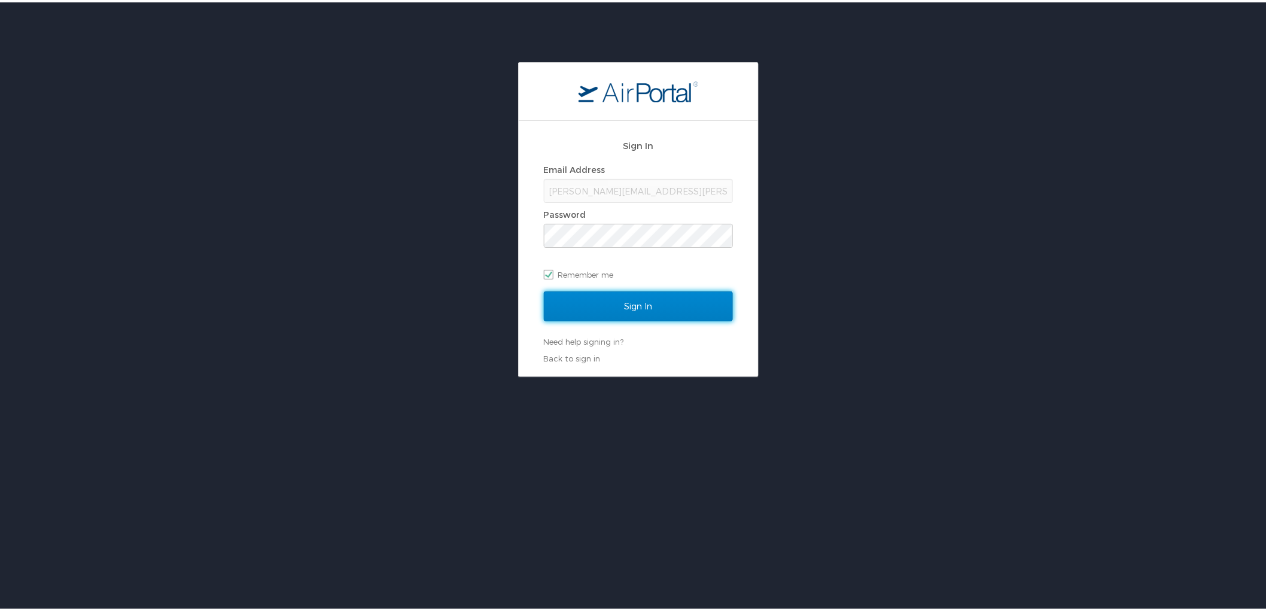
click at [566, 311] on input "Sign In" at bounding box center [638, 304] width 189 height 30
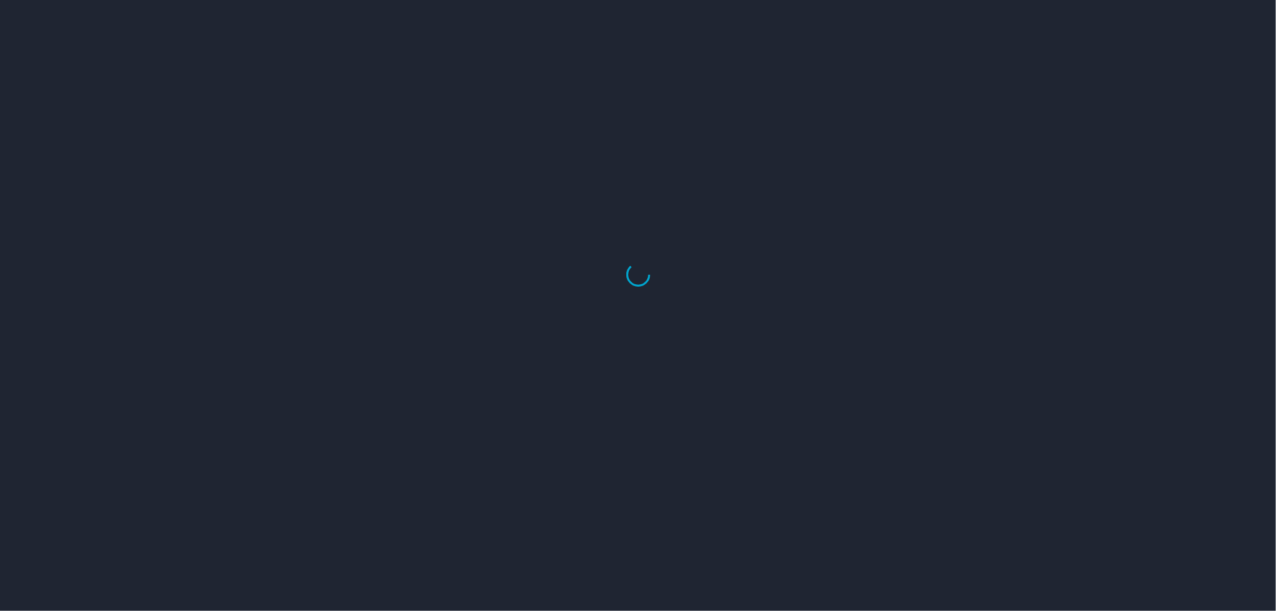
select select "US"
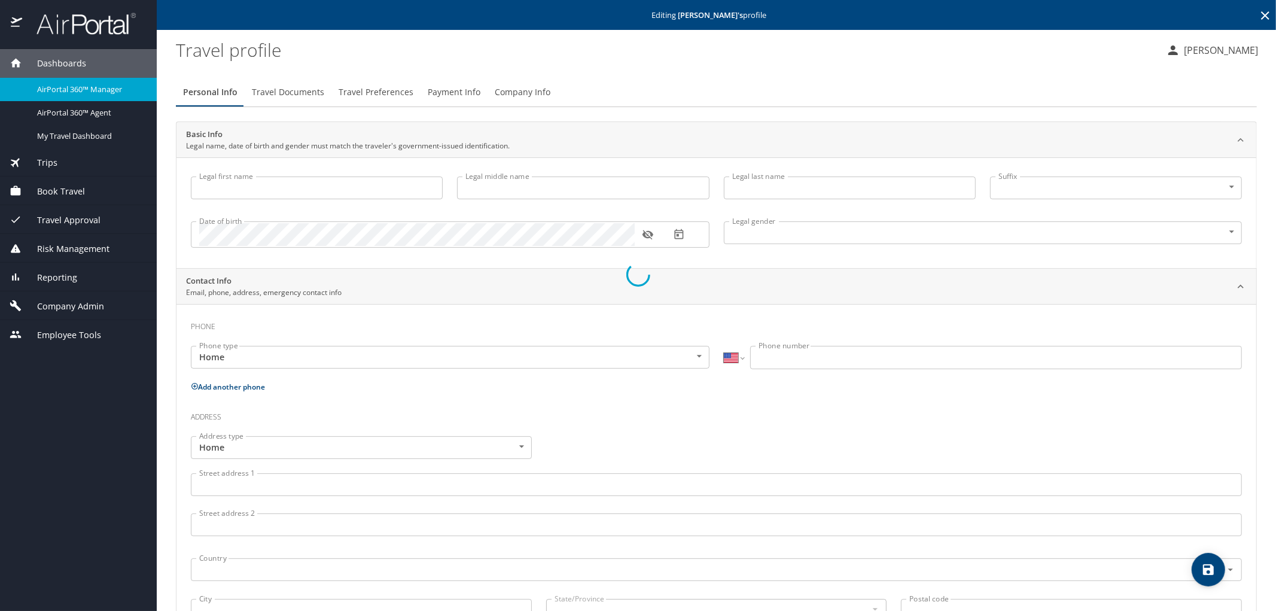
type input "Charmaine"
type input "Jones"
type input "Female"
type input "Kayla"
type input "Jones"
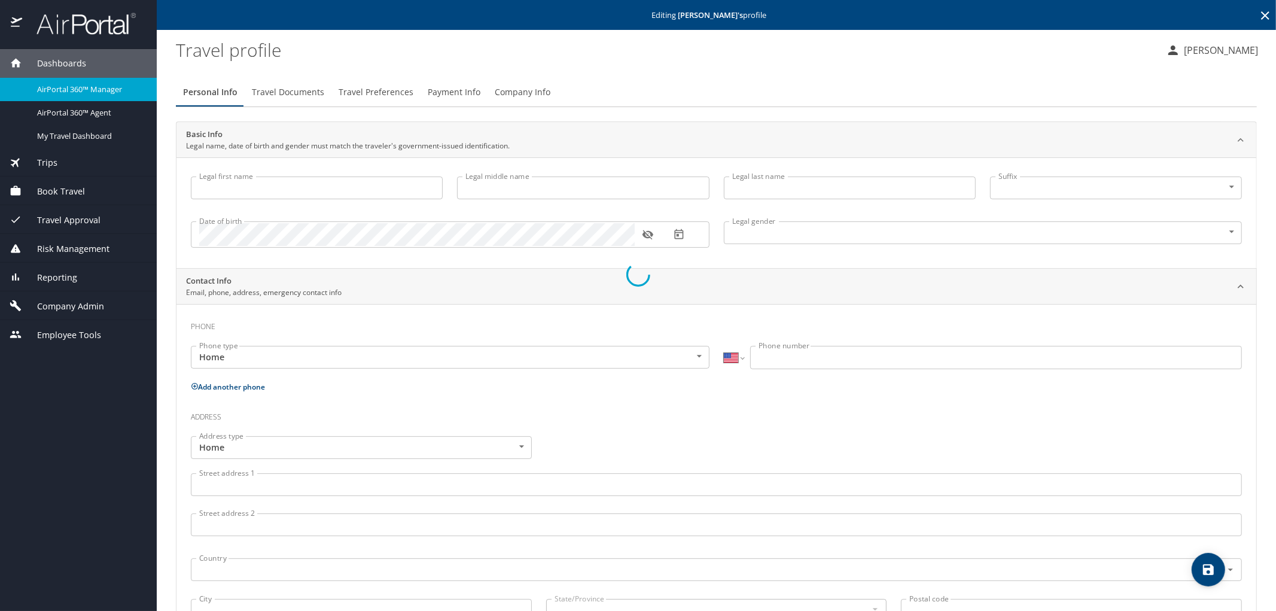
type input "(225) 278-1916"
type input "mskjones60@aol.com"
select select "US"
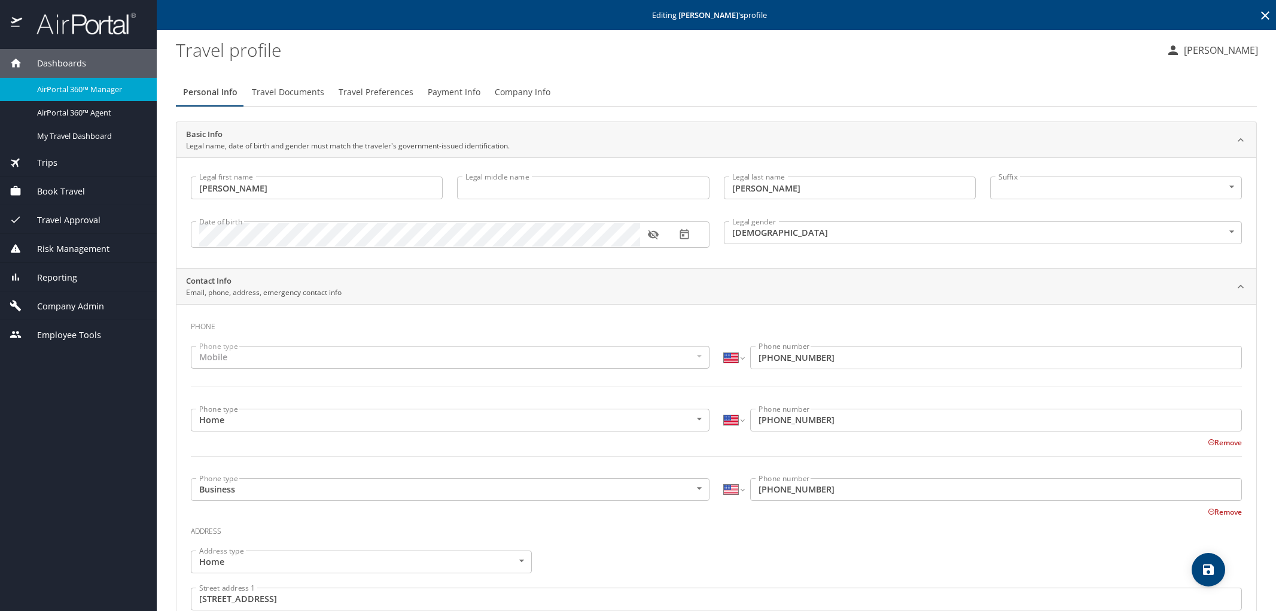
select select "US"
